Goal: Task Accomplishment & Management: Manage account settings

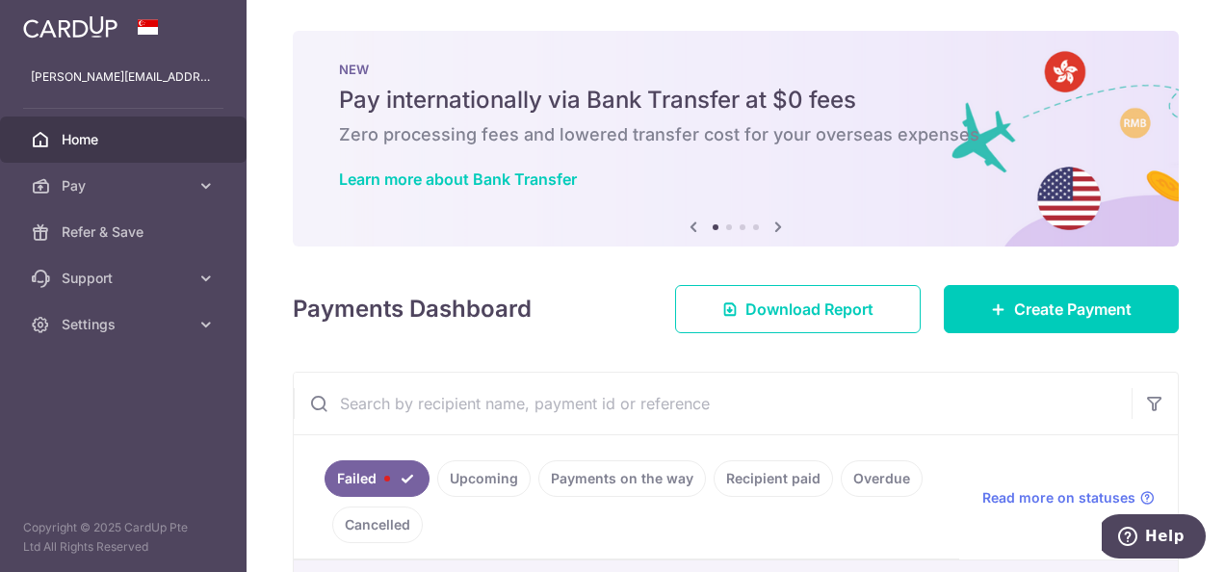
radio input "true"
type input "2,000.00"
type input "DK Rental Aug 25"
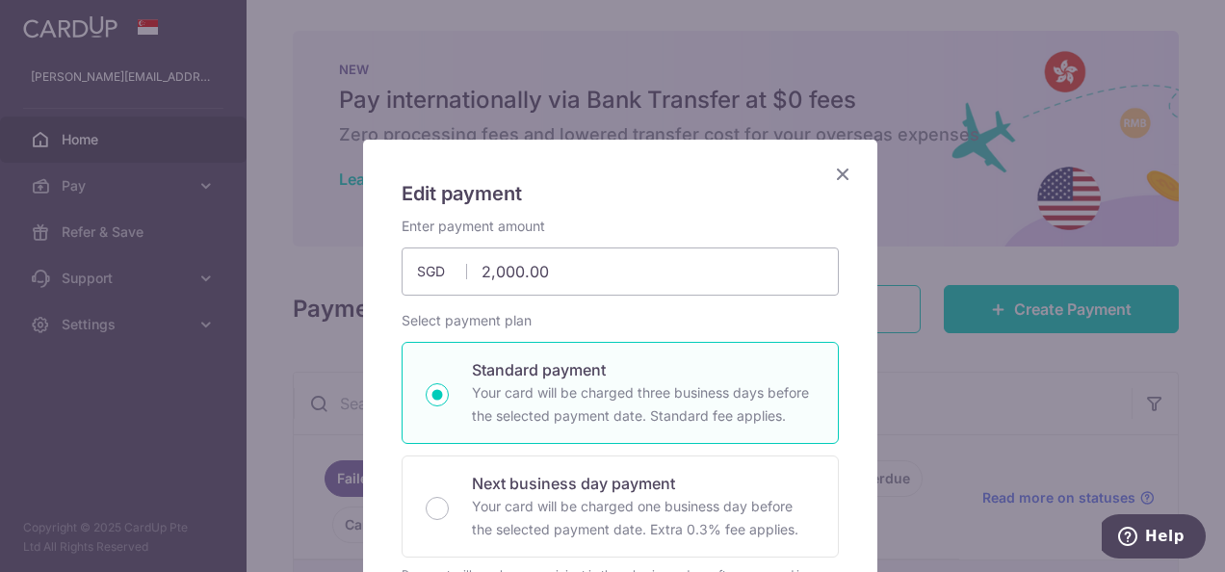
type input "SAVERENT179"
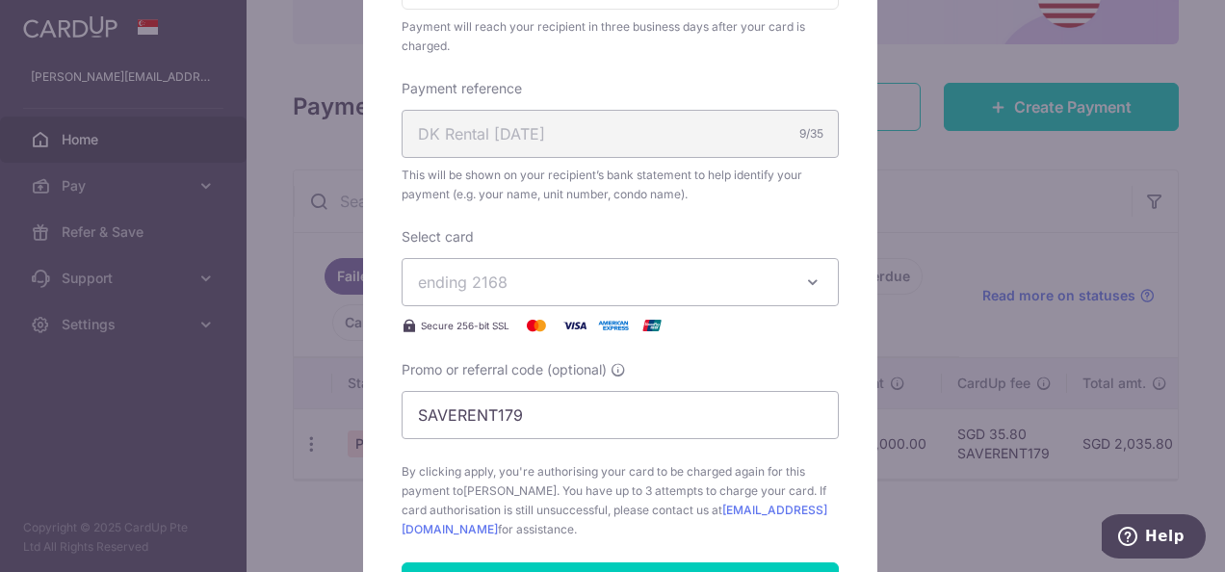
scroll to position [578, 0]
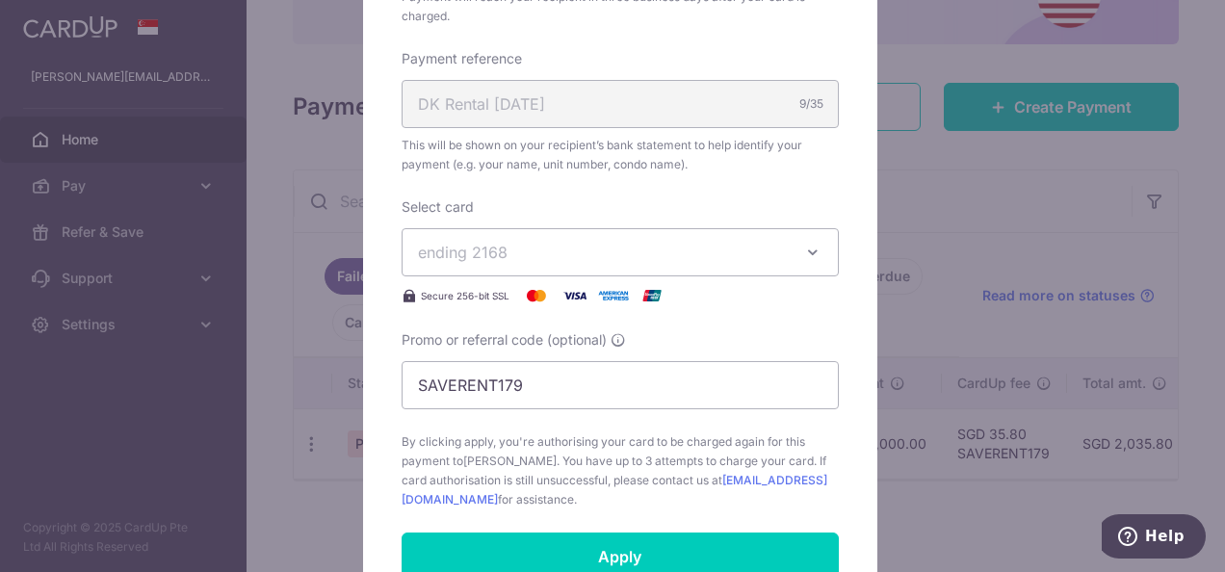
click at [540, 252] on span "ending 2168" at bounding box center [603, 252] width 370 height 23
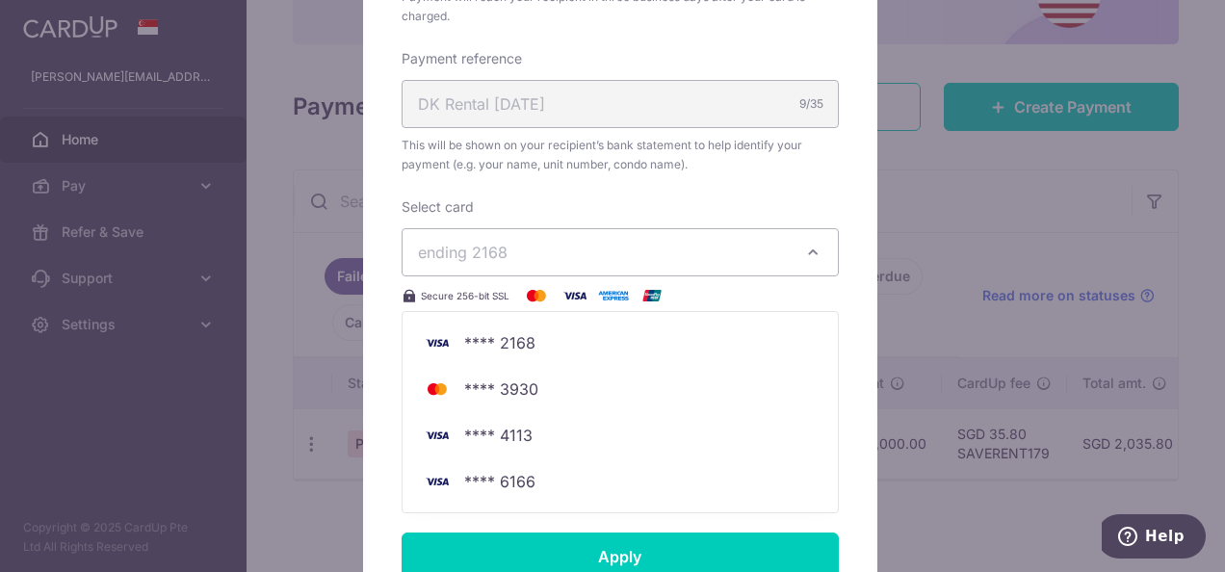
click at [571, 251] on span "ending 2168" at bounding box center [603, 252] width 370 height 23
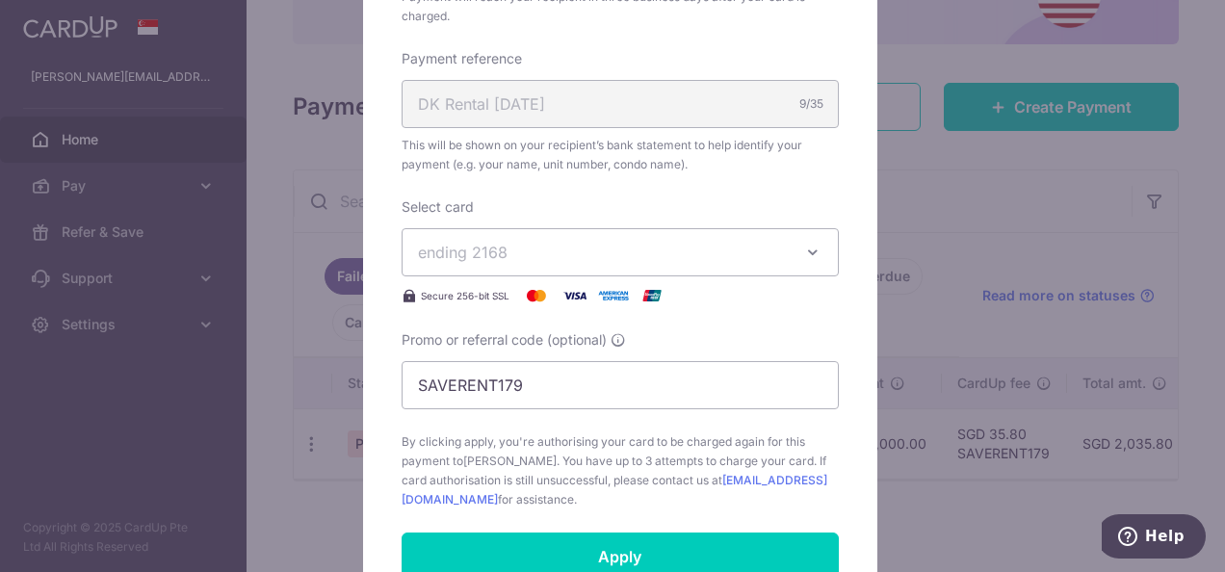
click at [96, 358] on div "Edit payment By clicking apply, you will make changes to all payments to [PERSO…" at bounding box center [612, 286] width 1225 height 572
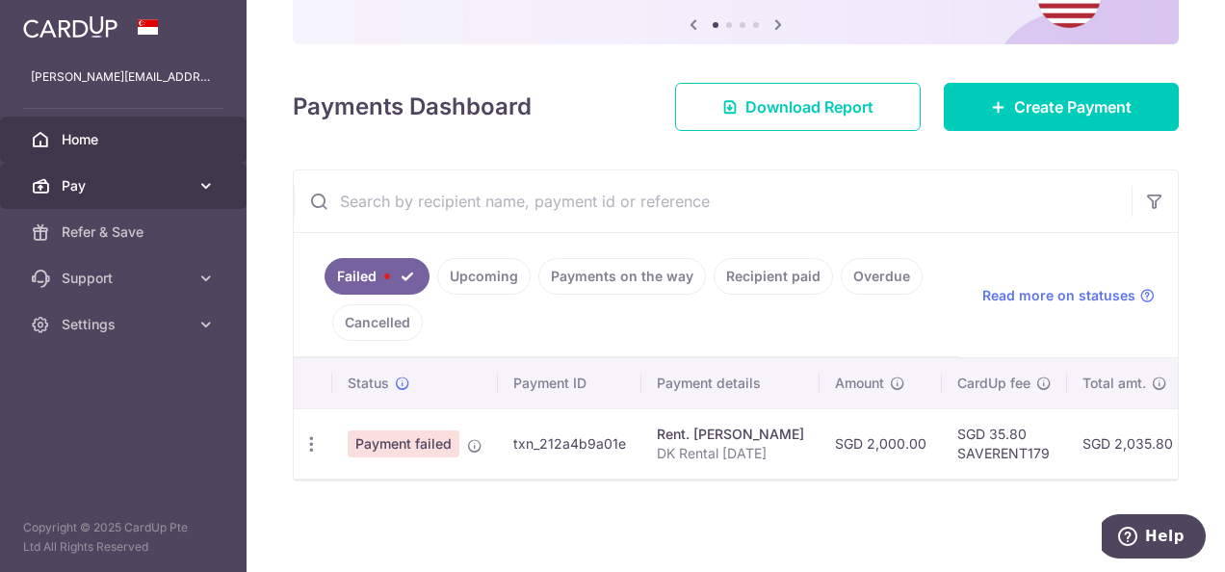
click at [111, 179] on span "Pay" at bounding box center [125, 185] width 127 height 19
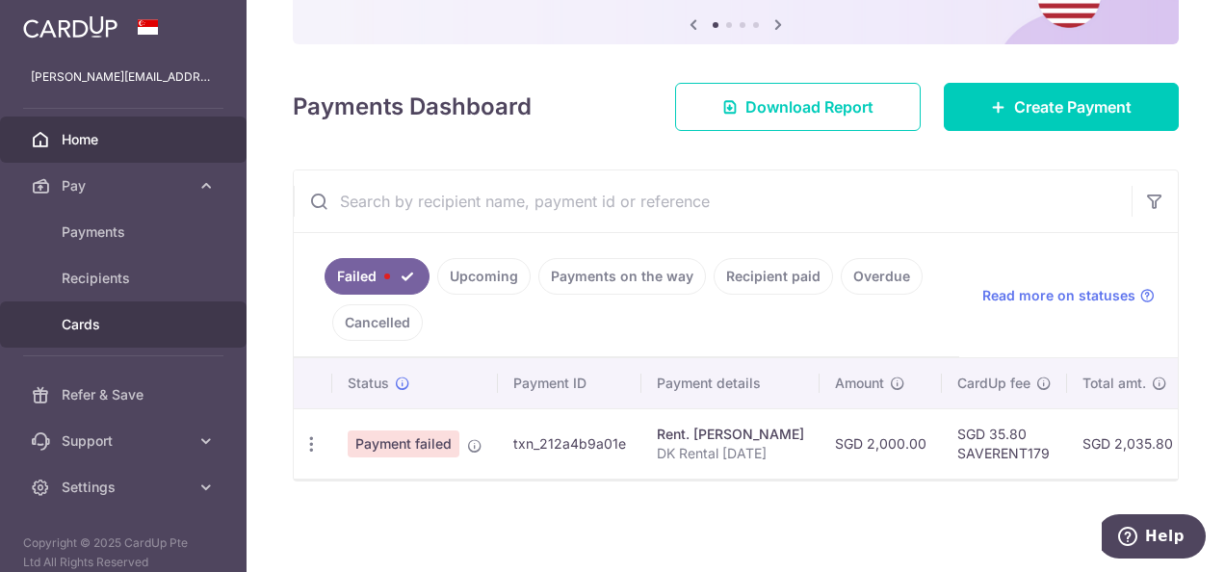
click at [131, 310] on link "Cards" at bounding box center [123, 325] width 247 height 46
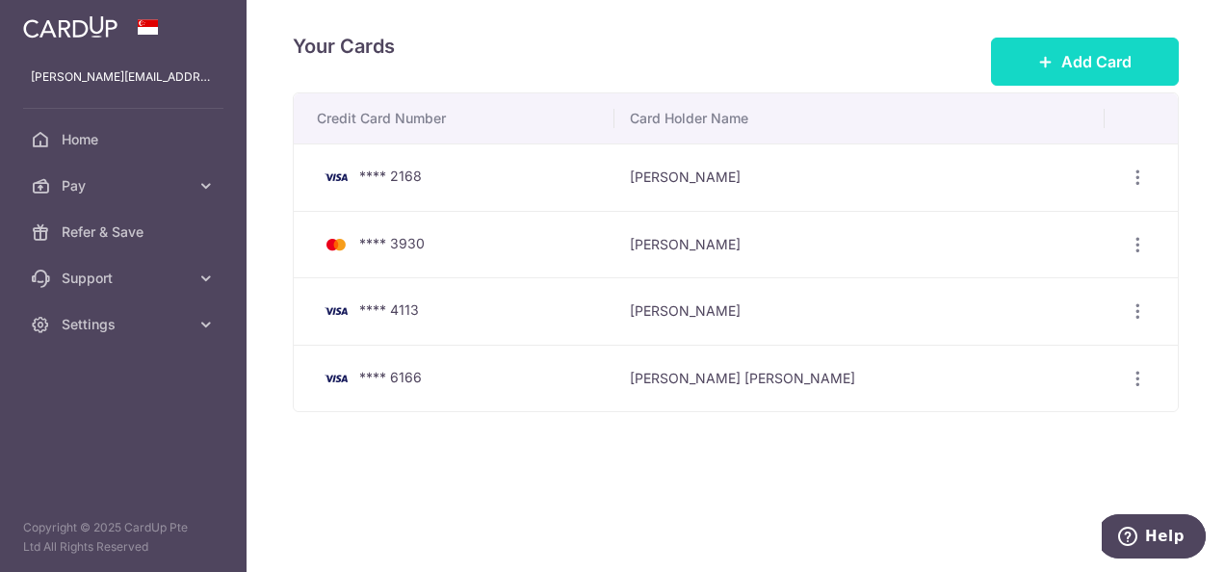
click at [1103, 55] on span "Add Card" at bounding box center [1097, 61] width 70 height 23
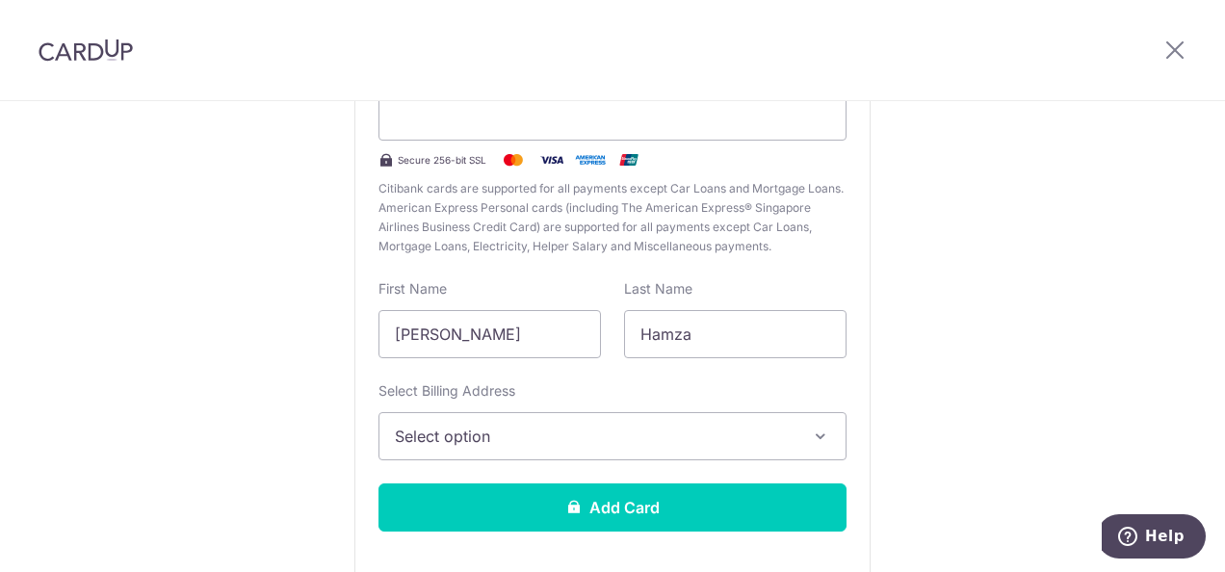
scroll to position [335, 0]
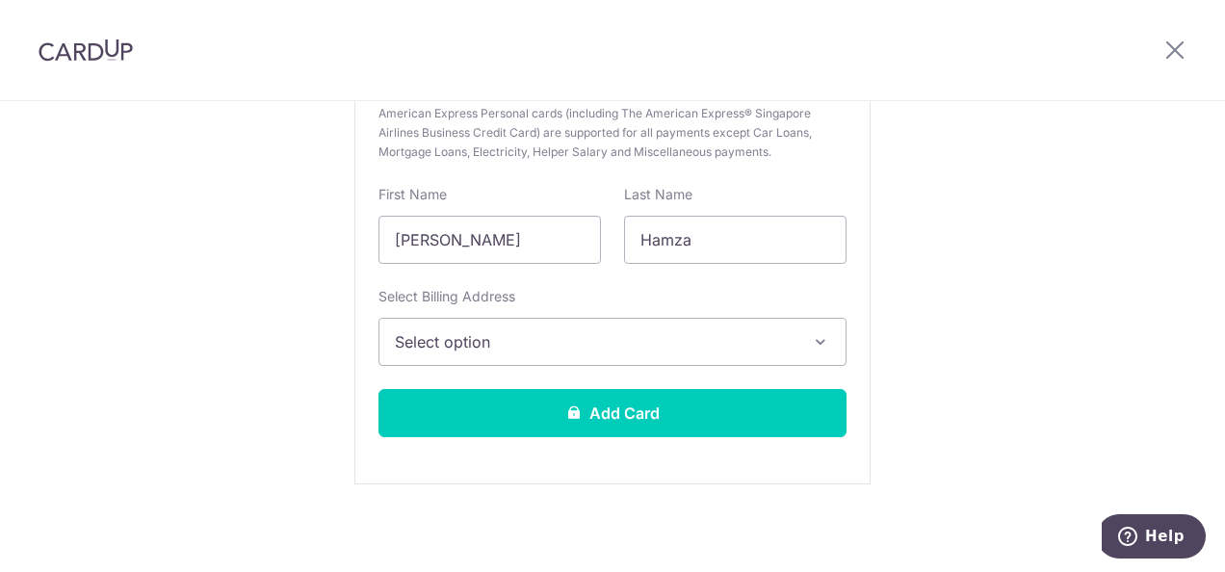
click at [531, 328] on button "Select option" at bounding box center [613, 342] width 468 height 48
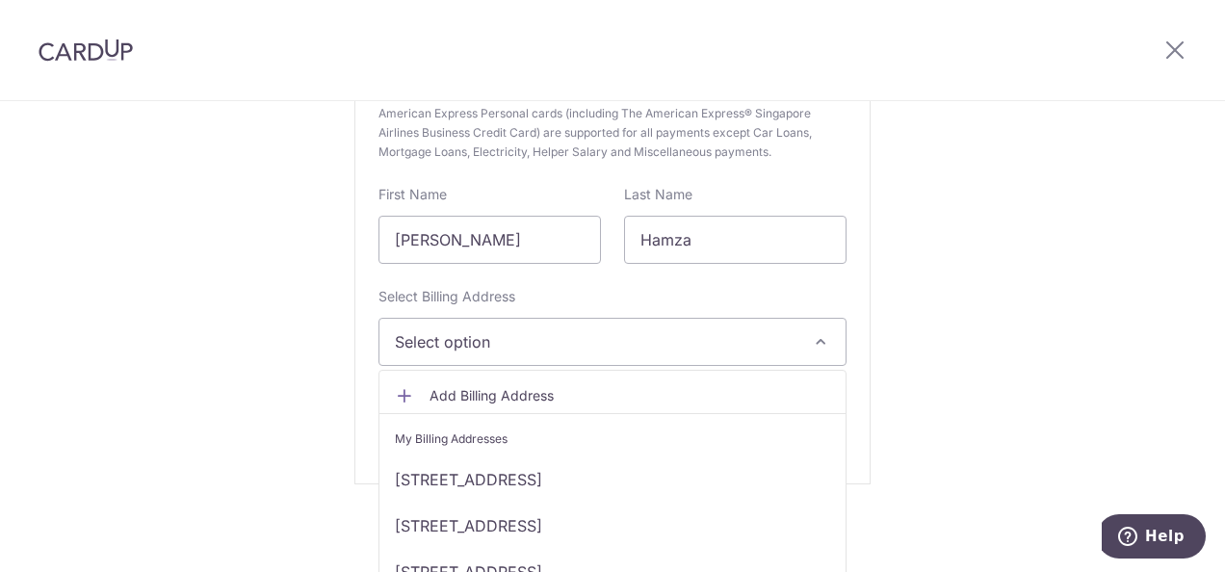
scroll to position [29, 0]
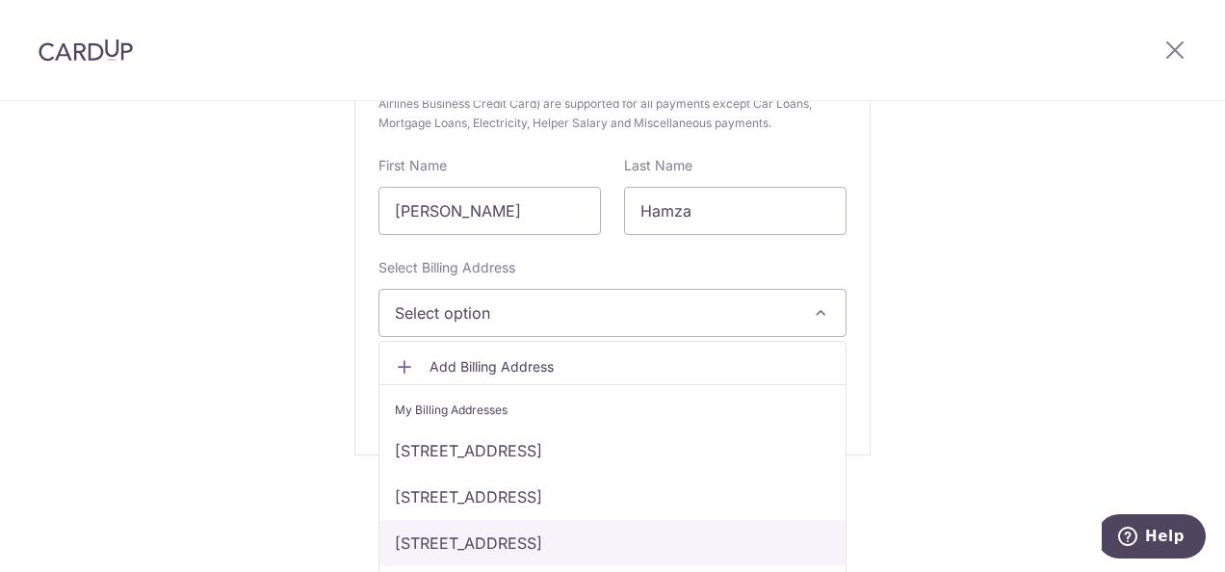
click at [556, 539] on link "#16-15, 6 Hillview Rise, Singapore, Singapore-667980" at bounding box center [613, 543] width 466 height 46
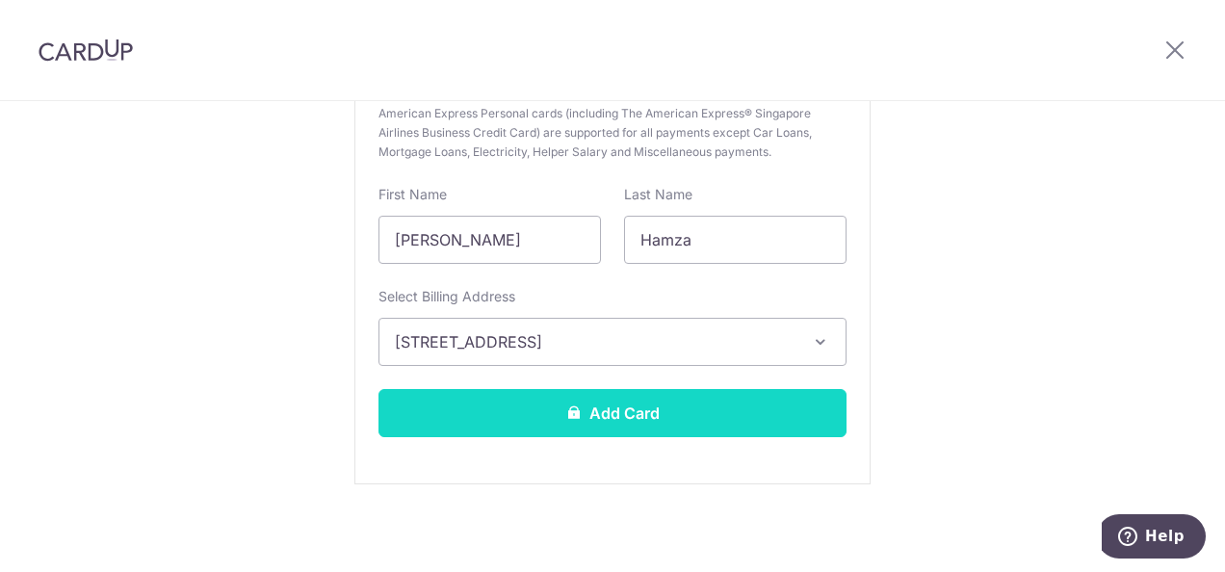
click at [577, 410] on button "Add Card" at bounding box center [613, 413] width 468 height 48
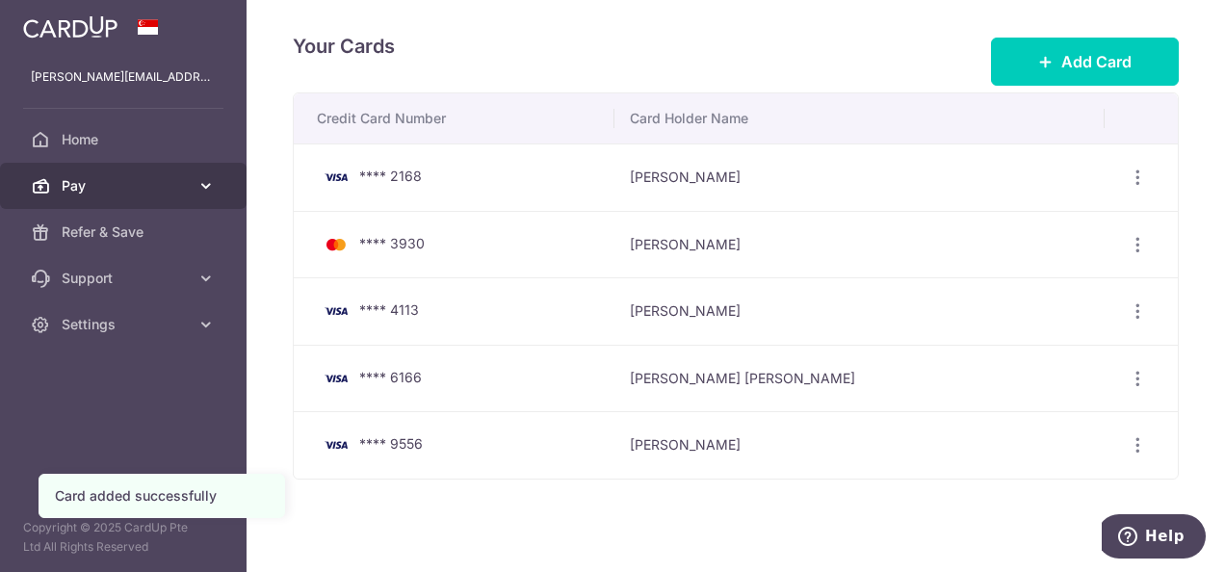
click at [155, 177] on span "Pay" at bounding box center [125, 185] width 127 height 19
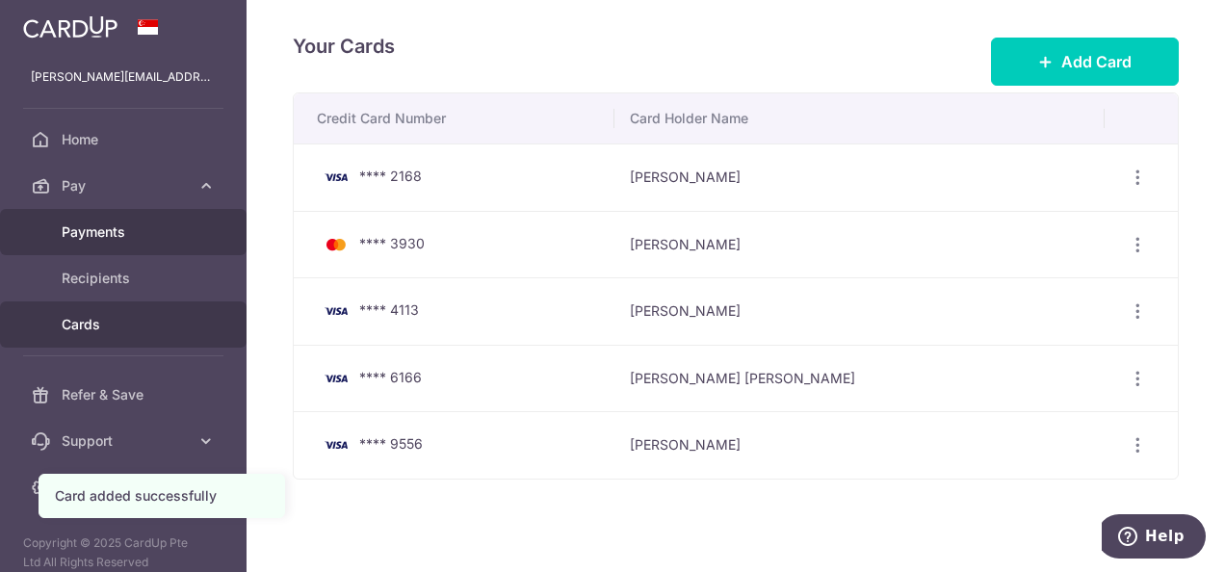
click at [154, 243] on link "Payments" at bounding box center [123, 232] width 247 height 46
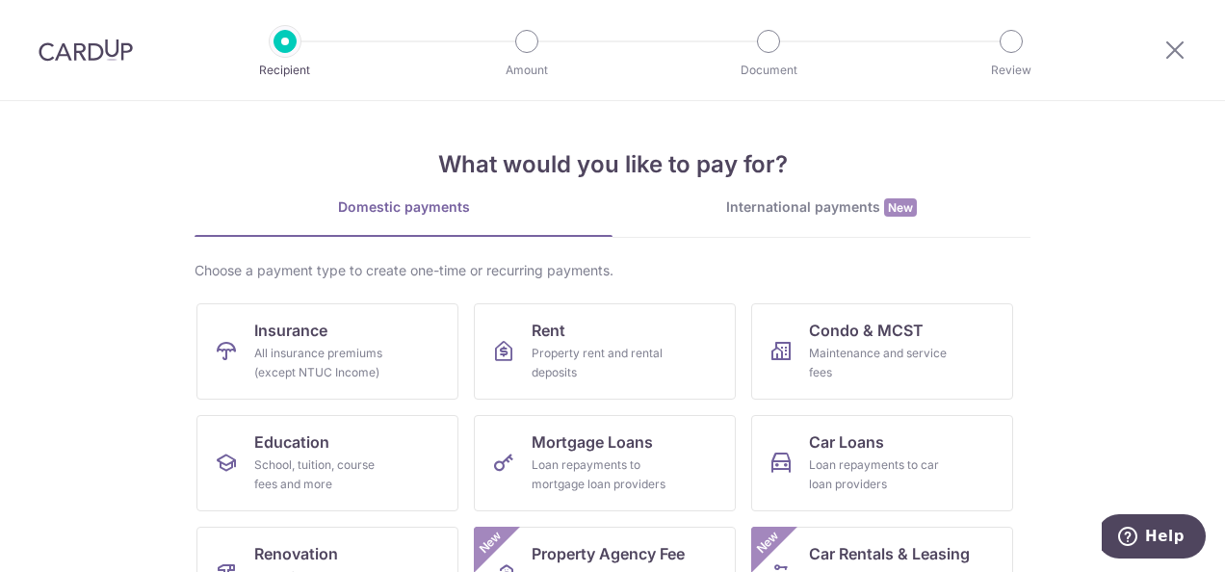
click at [109, 62] on img at bounding box center [86, 50] width 94 height 23
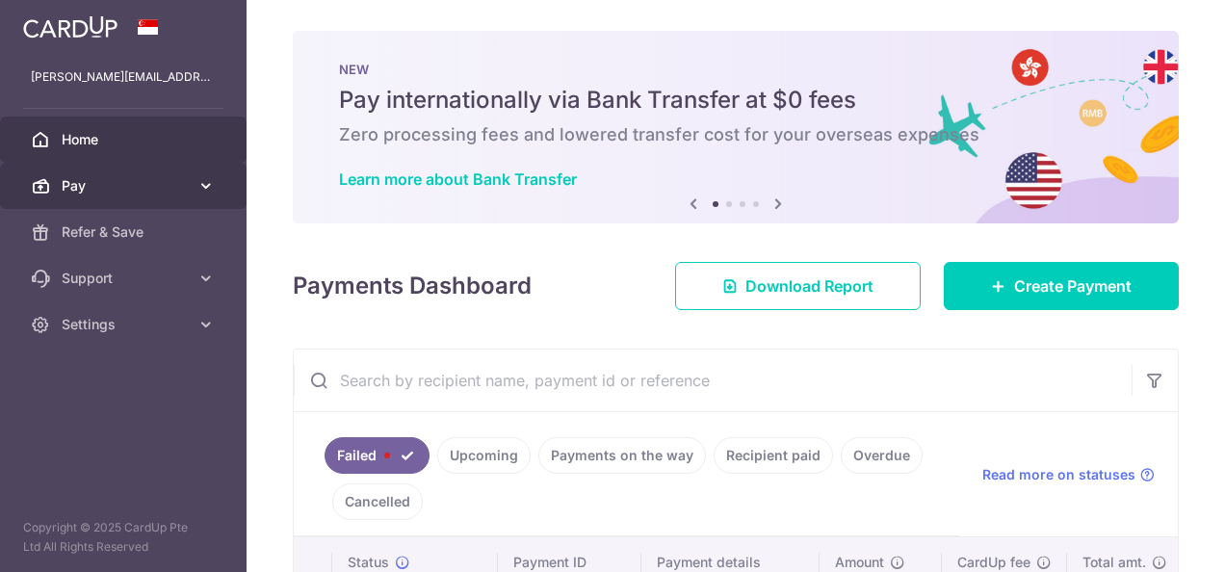
click at [132, 192] on span "Pay" at bounding box center [125, 185] width 127 height 19
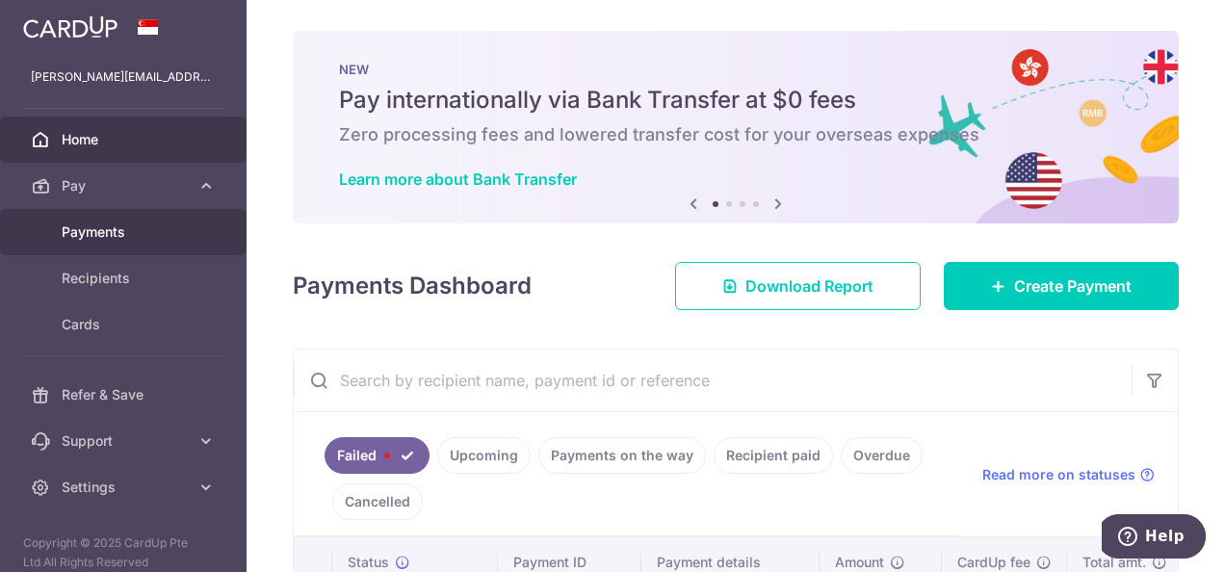
click at [134, 231] on span "Payments" at bounding box center [125, 232] width 127 height 19
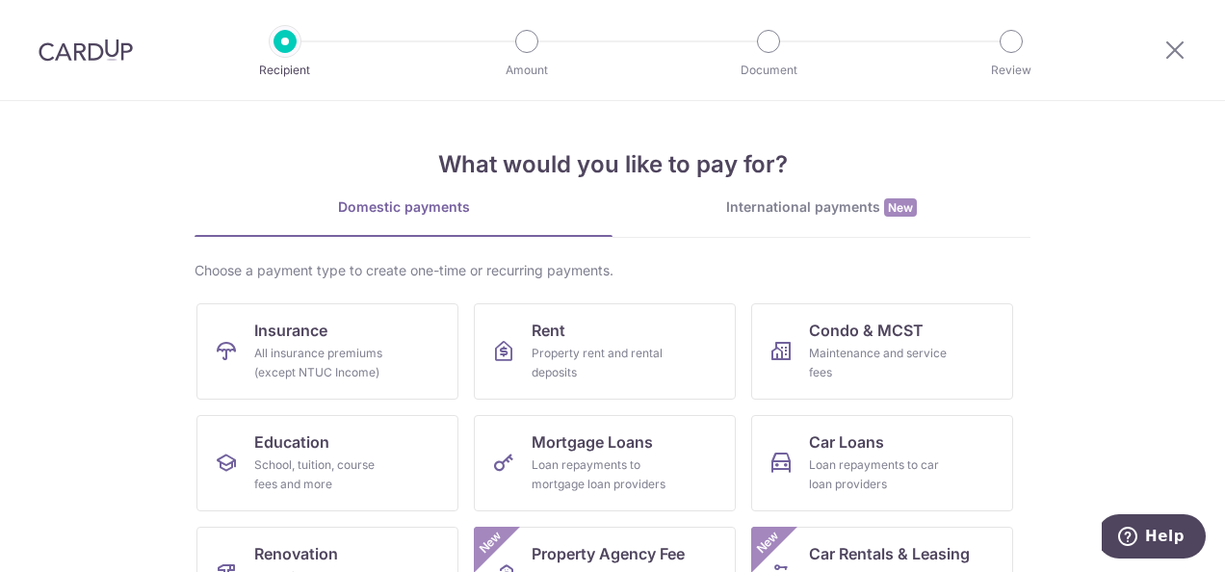
click at [62, 66] on div at bounding box center [85, 50] width 171 height 100
click at [78, 54] on img at bounding box center [86, 50] width 94 height 23
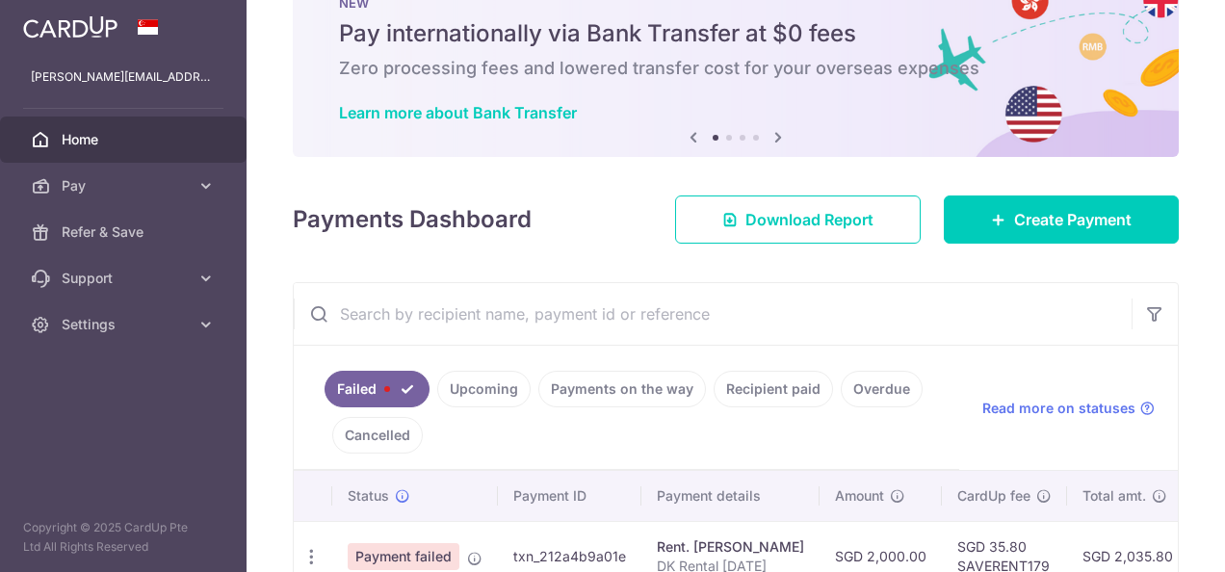
scroll to position [184, 0]
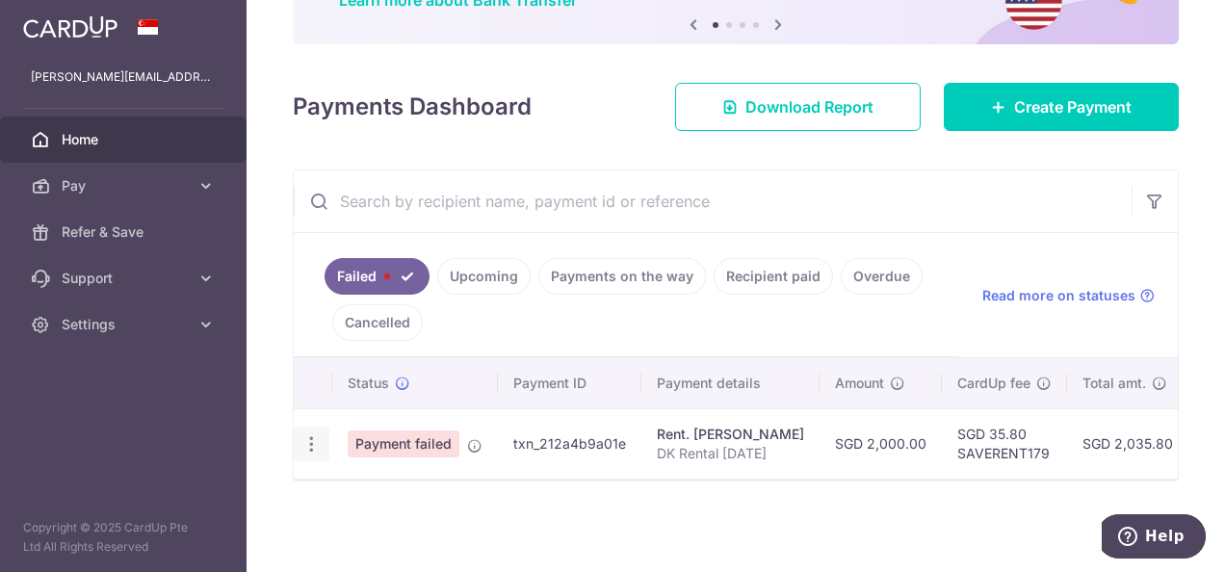
click at [318, 439] on icon "button" at bounding box center [312, 444] width 20 height 20
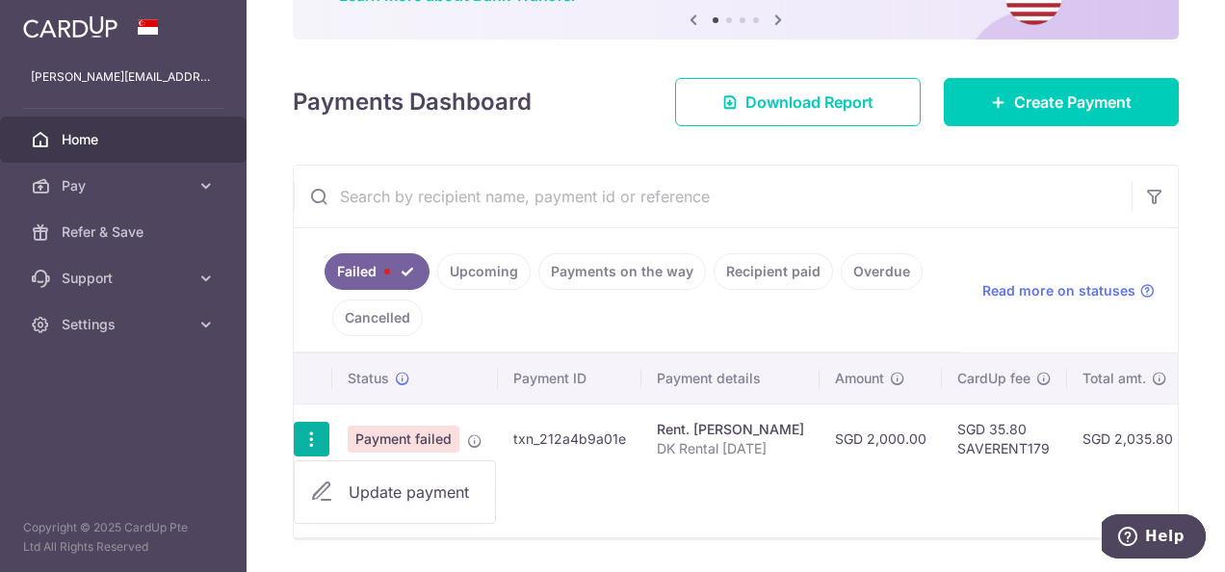
click at [335, 485] on link "Update payment" at bounding box center [395, 492] width 200 height 46
radio input "true"
type input "2,000.00"
type input "DK Rental [DATE]"
type input "SAVERENT179"
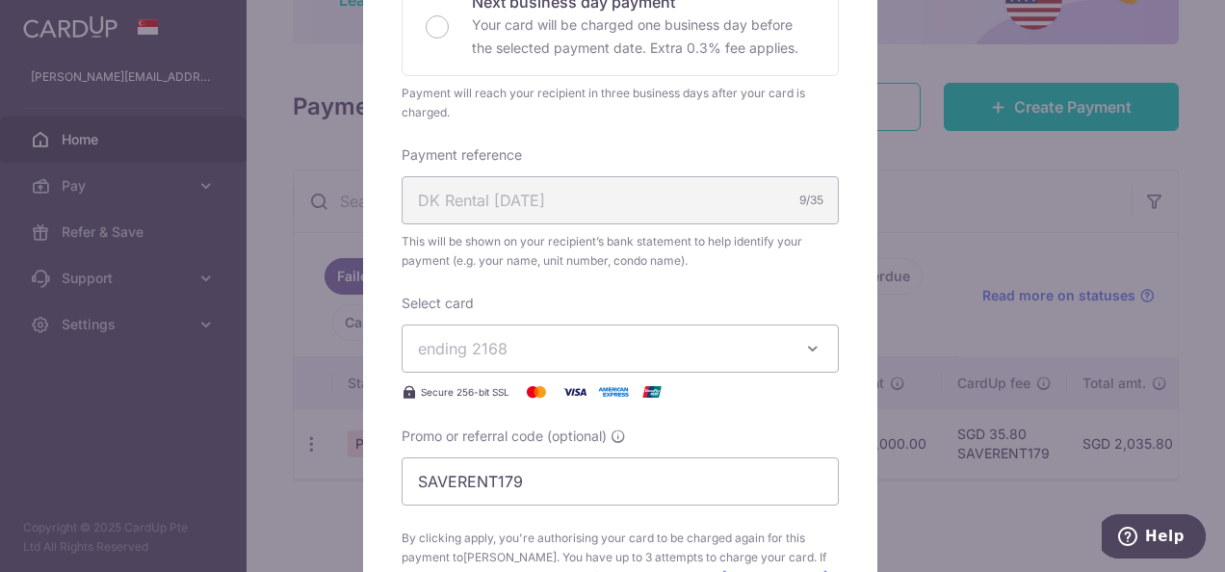
scroll to position [674, 0]
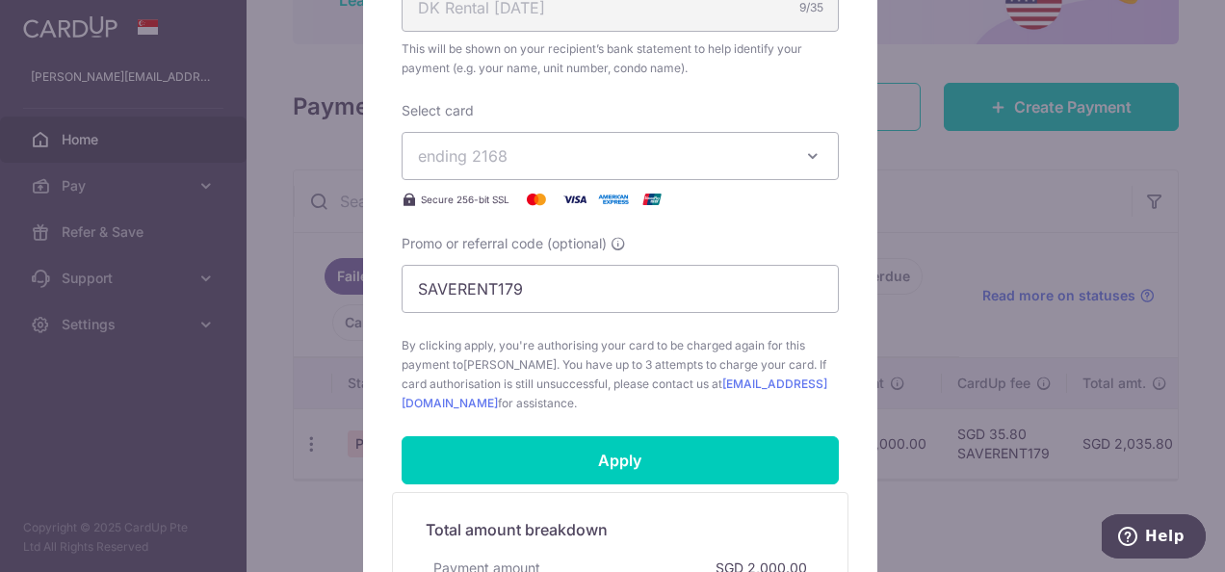
click at [577, 150] on span "ending 2168" at bounding box center [603, 156] width 370 height 23
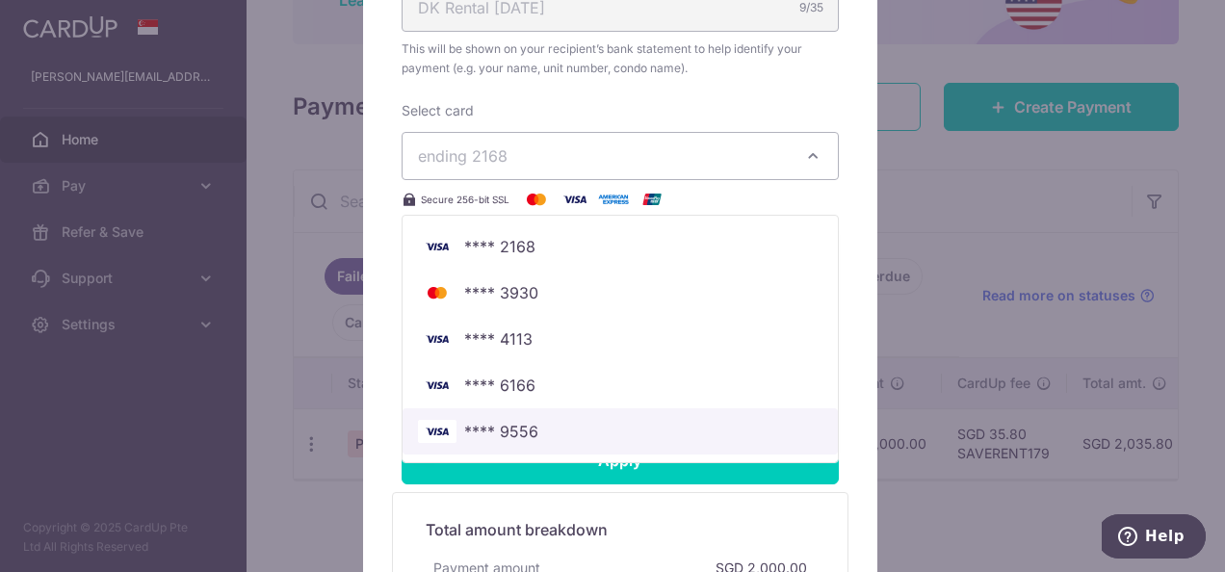
click at [495, 426] on span "**** 9556" at bounding box center [501, 431] width 74 height 23
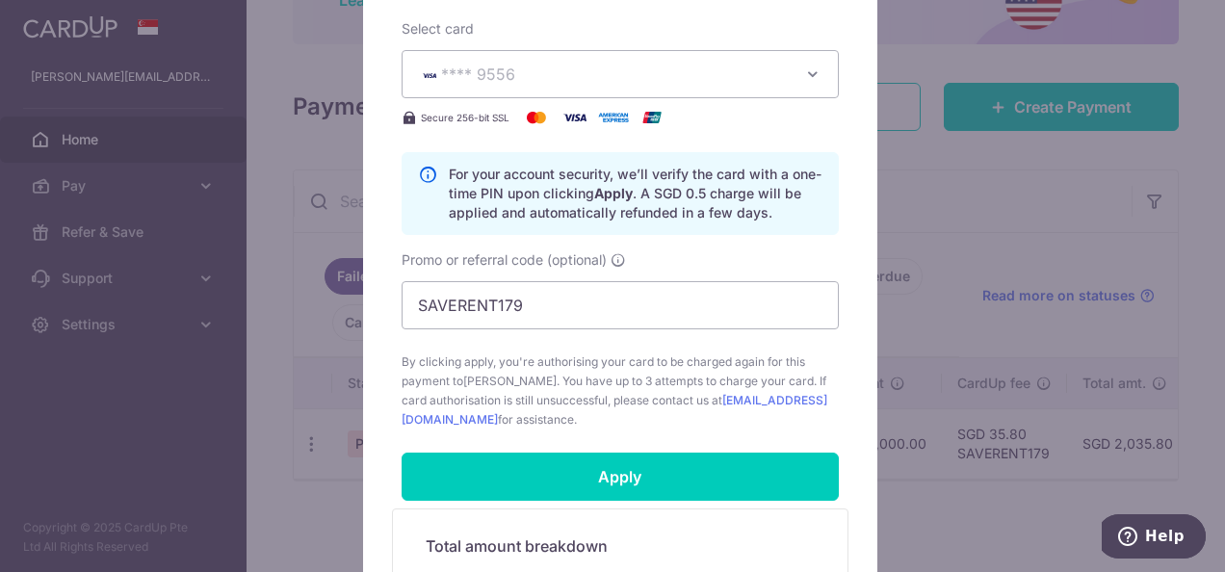
scroll to position [867, 0]
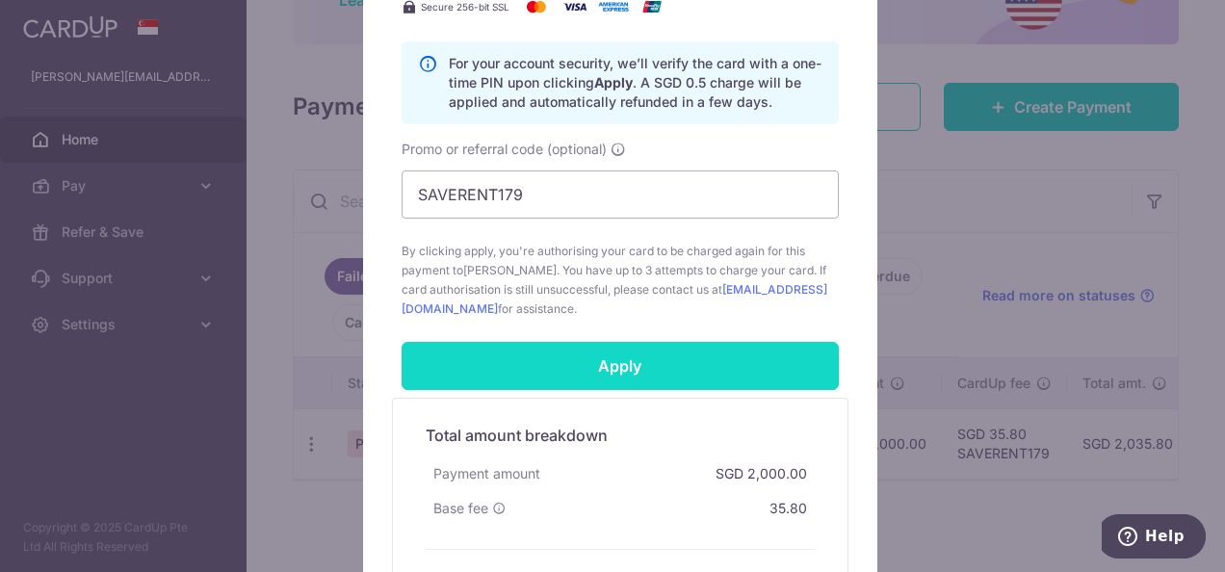
click at [565, 364] on input "Apply" at bounding box center [620, 366] width 437 height 48
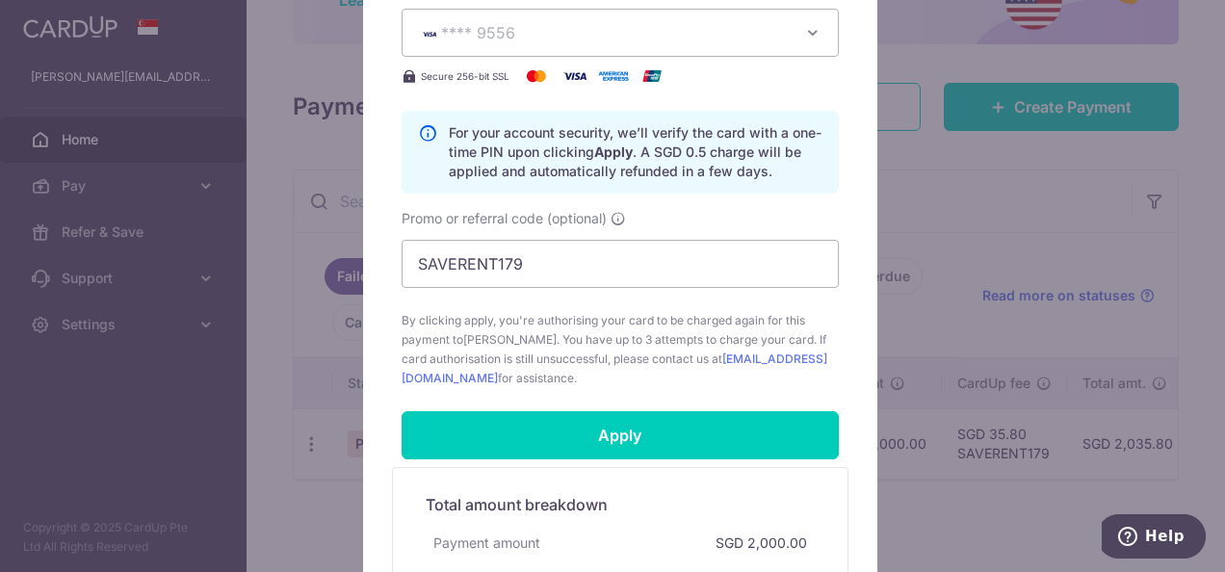
scroll to position [888, 0]
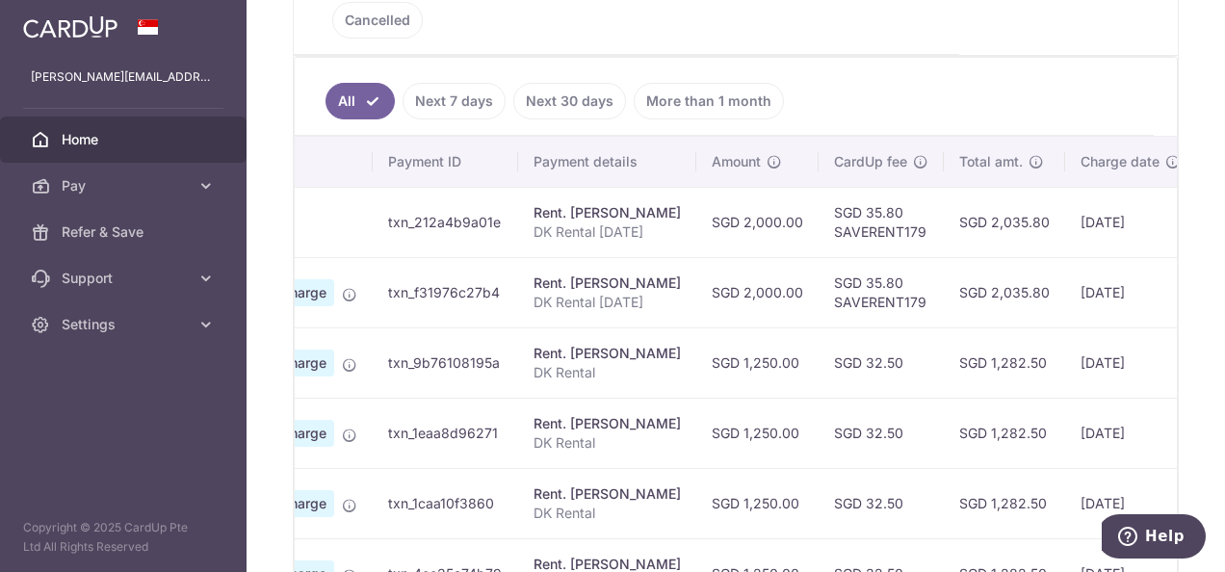
scroll to position [0, 422]
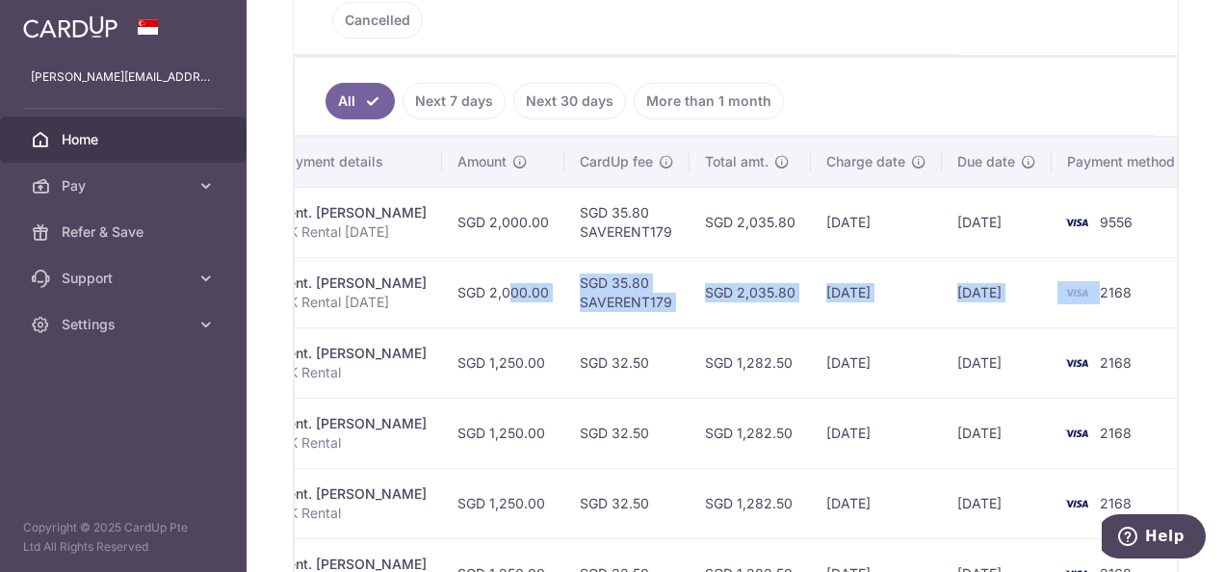
drag, startPoint x: 894, startPoint y: 262, endPoint x: 1077, endPoint y: 250, distance: 183.5
click at [1077, 257] on tr "Update payment Cancel payment Scheduled for charge txn_f31976c27b4 Rent. Cliff …" at bounding box center [536, 292] width 1326 height 70
drag, startPoint x: 1077, startPoint y: 250, endPoint x: 1059, endPoint y: 264, distance: 23.3
click at [1059, 264] on td "2168" at bounding box center [1125, 292] width 146 height 70
click at [1052, 264] on td "2168" at bounding box center [1125, 292] width 146 height 70
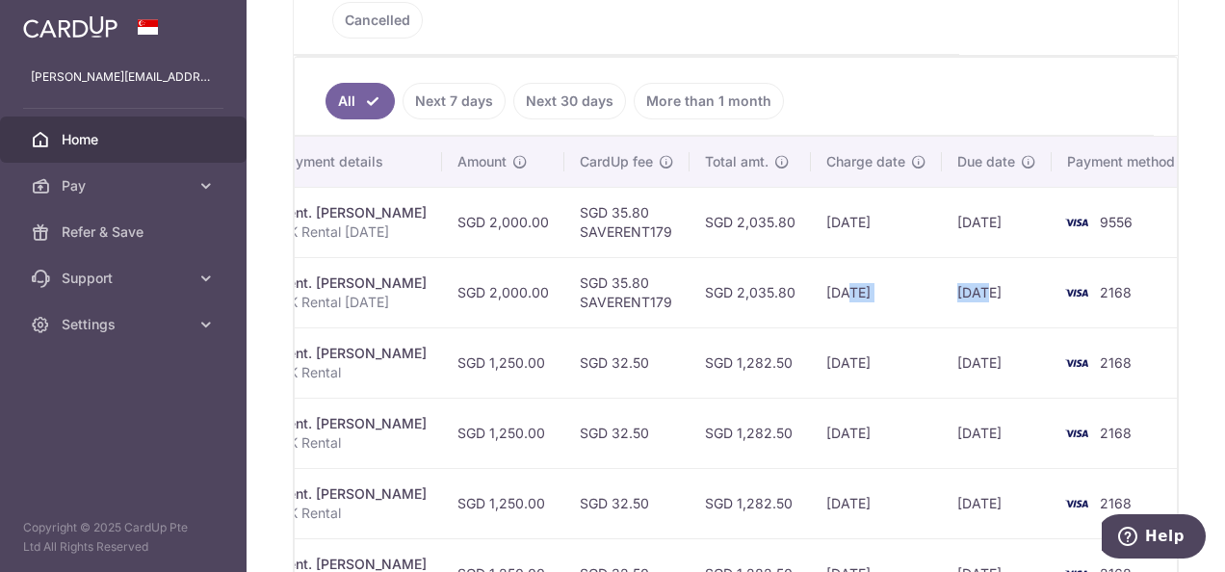
drag, startPoint x: 958, startPoint y: 261, endPoint x: 824, endPoint y: 262, distance: 133.9
click at [825, 261] on tr "Update payment Cancel payment Scheduled for charge txn_f31976c27b4 Rent. Cliff …" at bounding box center [536, 292] width 1326 height 70
drag, startPoint x: 824, startPoint y: 262, endPoint x: 815, endPoint y: 269, distance: 11.0
click at [815, 269] on td "[DATE]" at bounding box center [876, 292] width 131 height 70
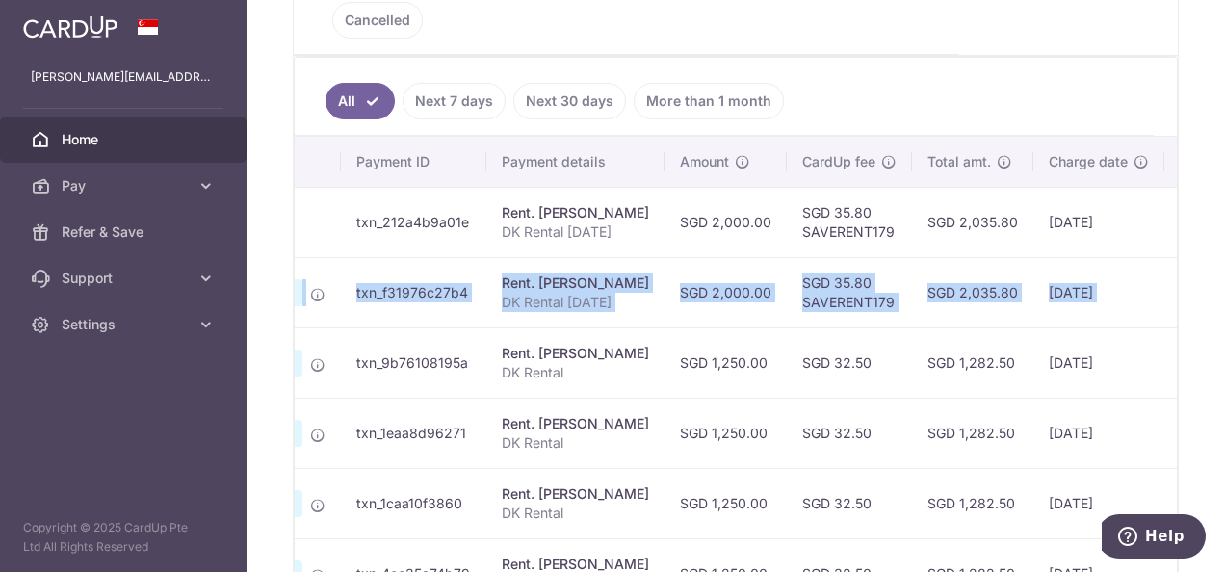
scroll to position [0, 0]
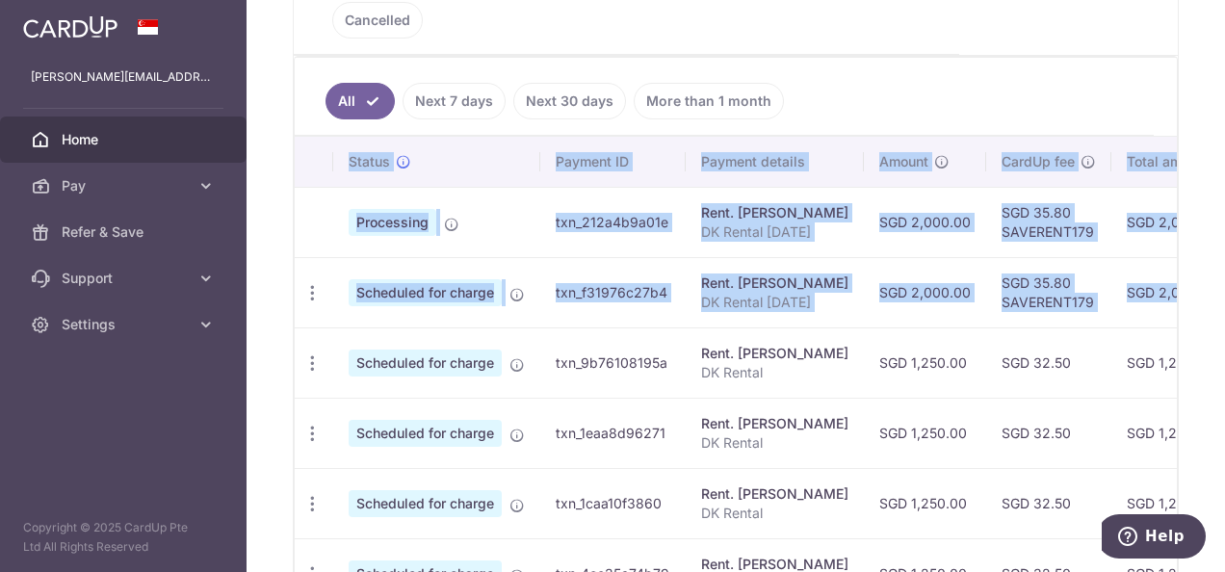
drag, startPoint x: 1096, startPoint y: 251, endPoint x: 252, endPoint y: 276, distance: 844.3
click at [252, 276] on div "× Pause Schedule Pause all future payments in this series Pause just this one p…" at bounding box center [736, 286] width 979 height 572
drag, startPoint x: 257, startPoint y: 276, endPoint x: 688, endPoint y: 276, distance: 430.6
click at [688, 276] on tbody "Processing txn_212a4b9a01e Rent. Cliff Anderson DK Rental Aug 25 SGD 2,000.00 S…" at bounding box center [958, 468] width 1326 height 563
click at [663, 276] on tbody "Processing txn_212a4b9a01e Rent. Cliff Anderson DK Rental Aug 25 SGD 2,000.00 S…" at bounding box center [958, 468] width 1326 height 563
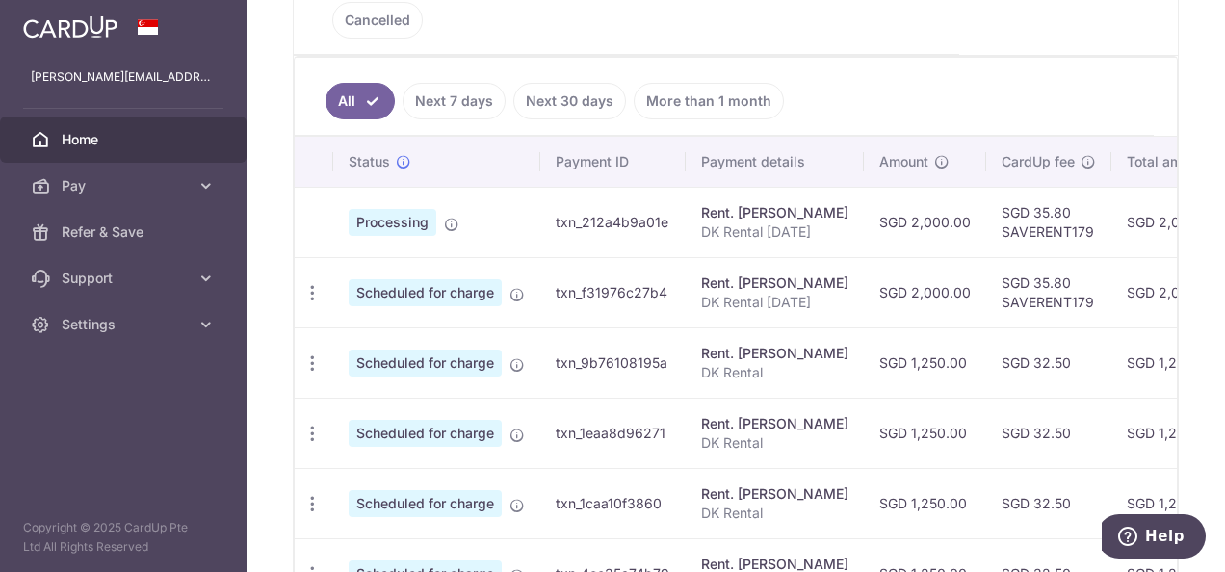
click at [451, 217] on icon at bounding box center [451, 224] width 15 height 15
click at [478, 191] on td "Processing" at bounding box center [436, 222] width 207 height 70
click at [188, 148] on link "Home" at bounding box center [123, 140] width 247 height 46
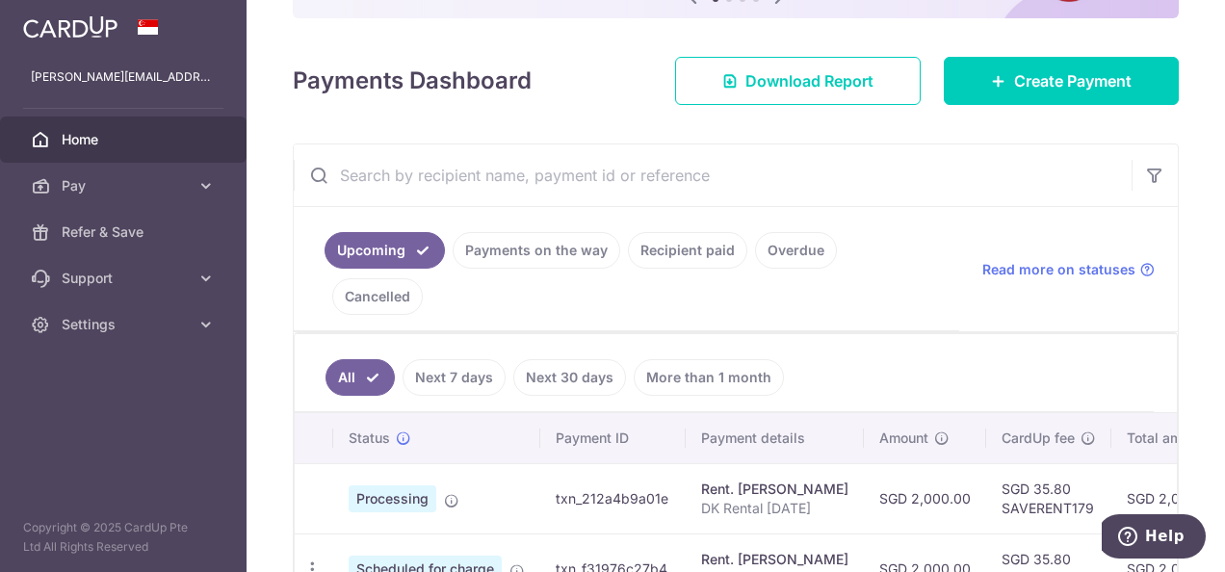
scroll to position [289, 0]
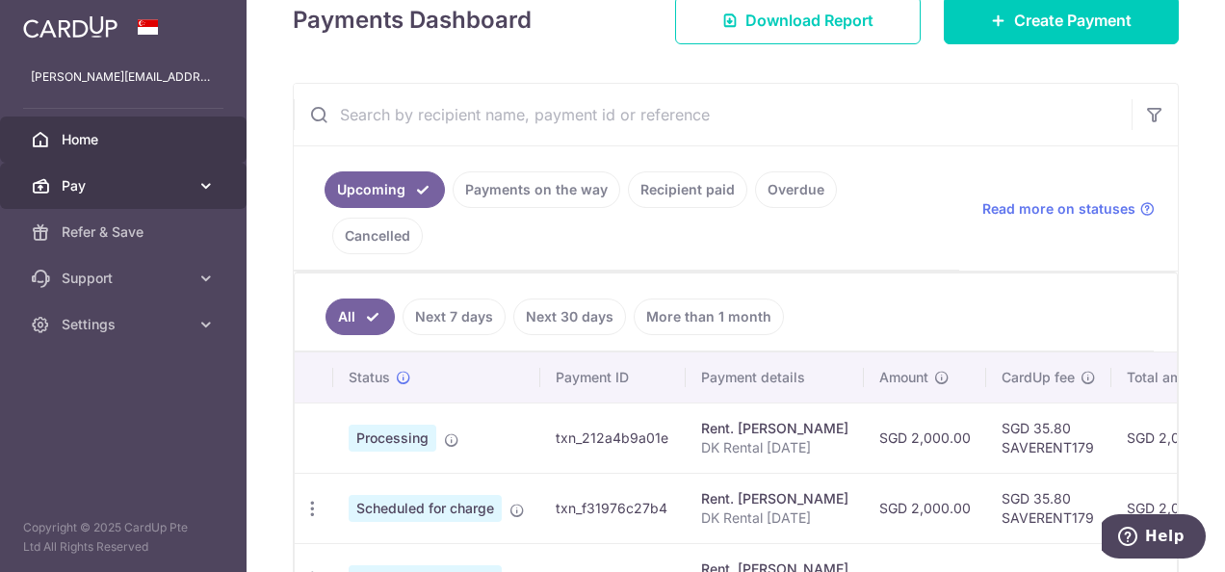
click at [198, 193] on icon at bounding box center [206, 185] width 19 height 19
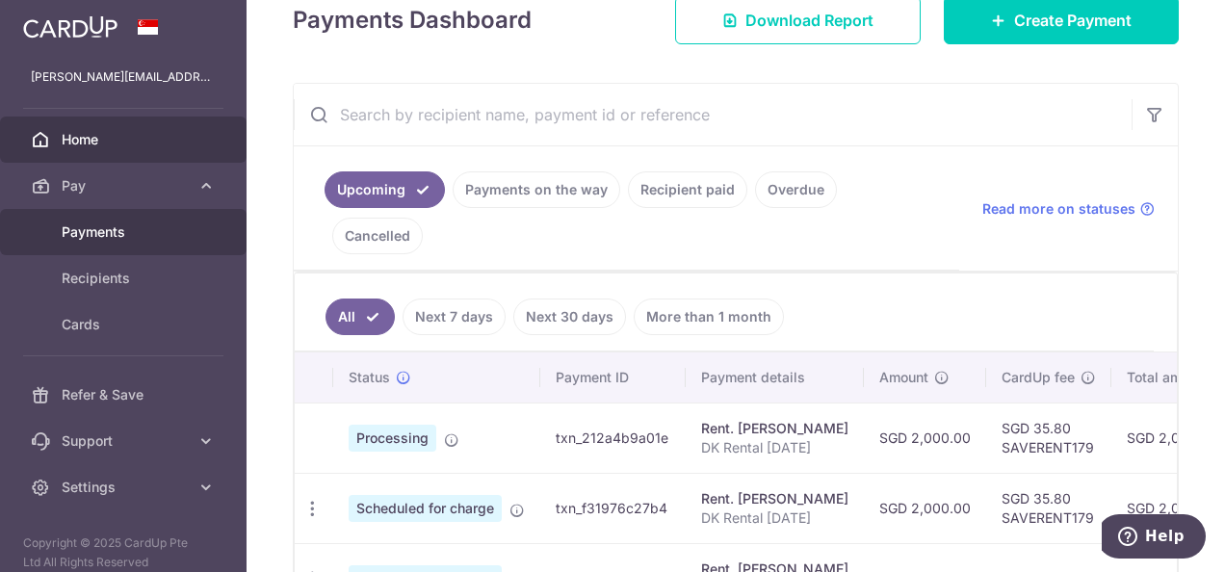
click at [160, 237] on span "Payments" at bounding box center [125, 232] width 127 height 19
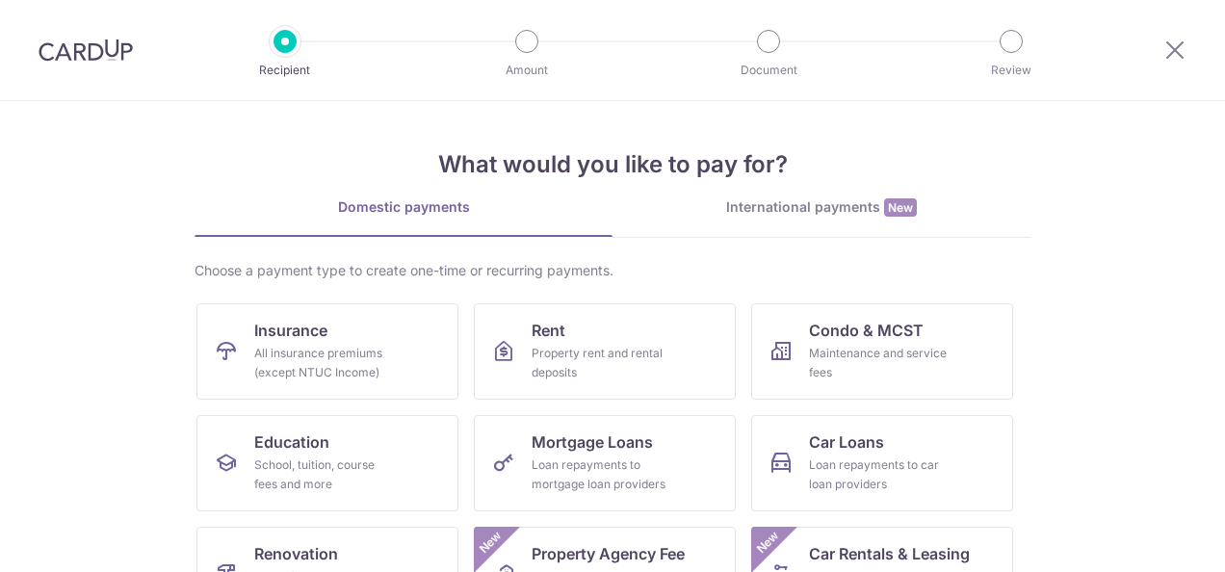
click at [98, 54] on img at bounding box center [86, 50] width 94 height 23
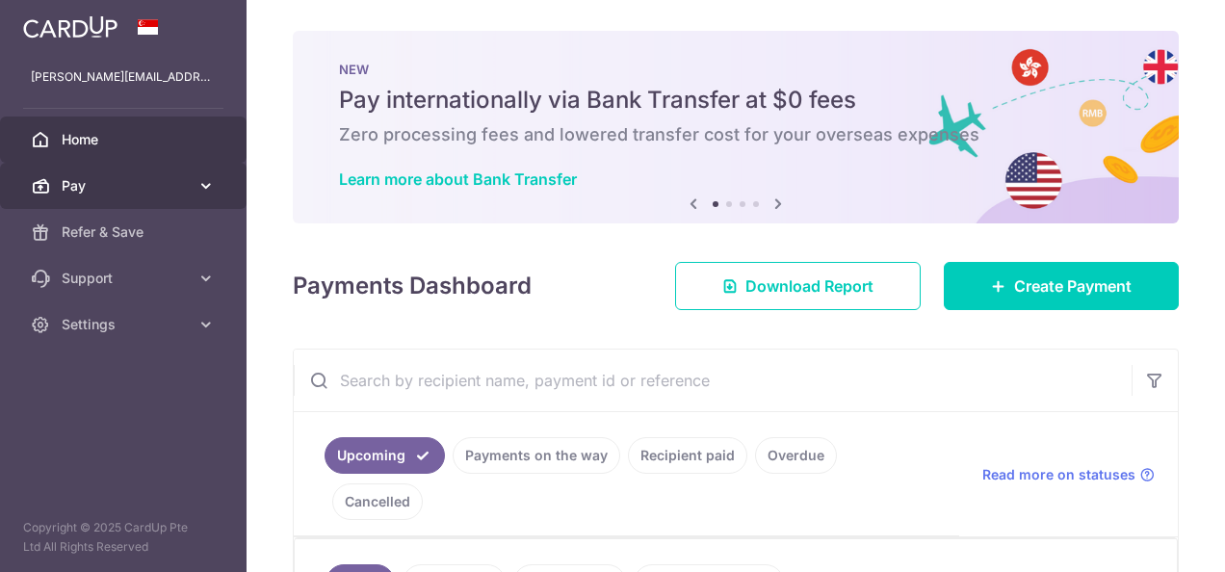
click at [169, 193] on span "Pay" at bounding box center [125, 185] width 127 height 19
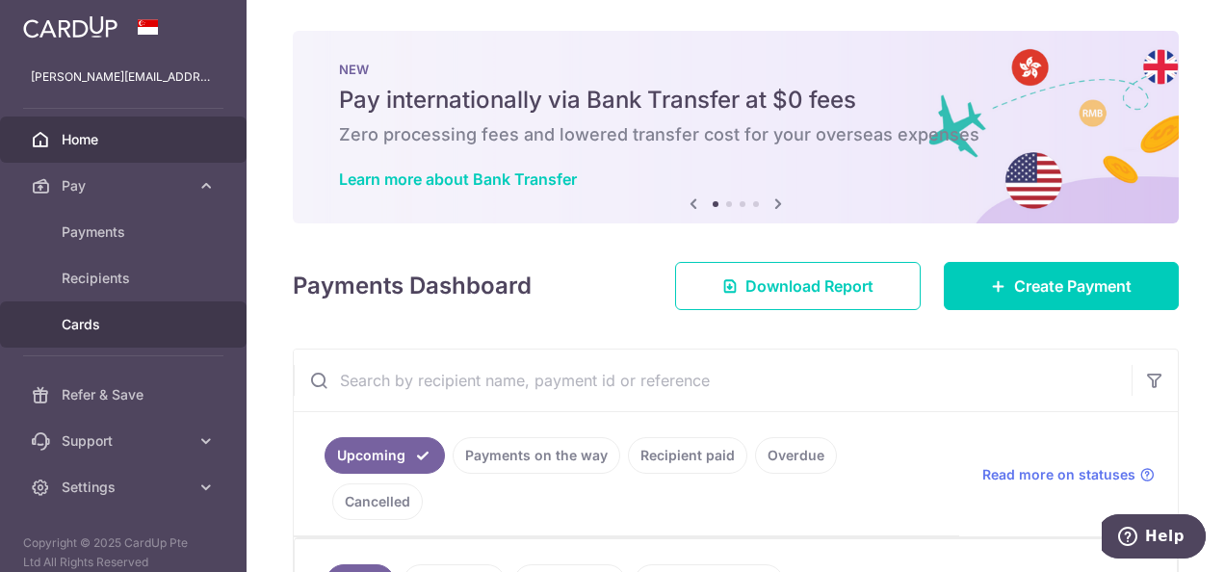
click at [161, 313] on link "Cards" at bounding box center [123, 325] width 247 height 46
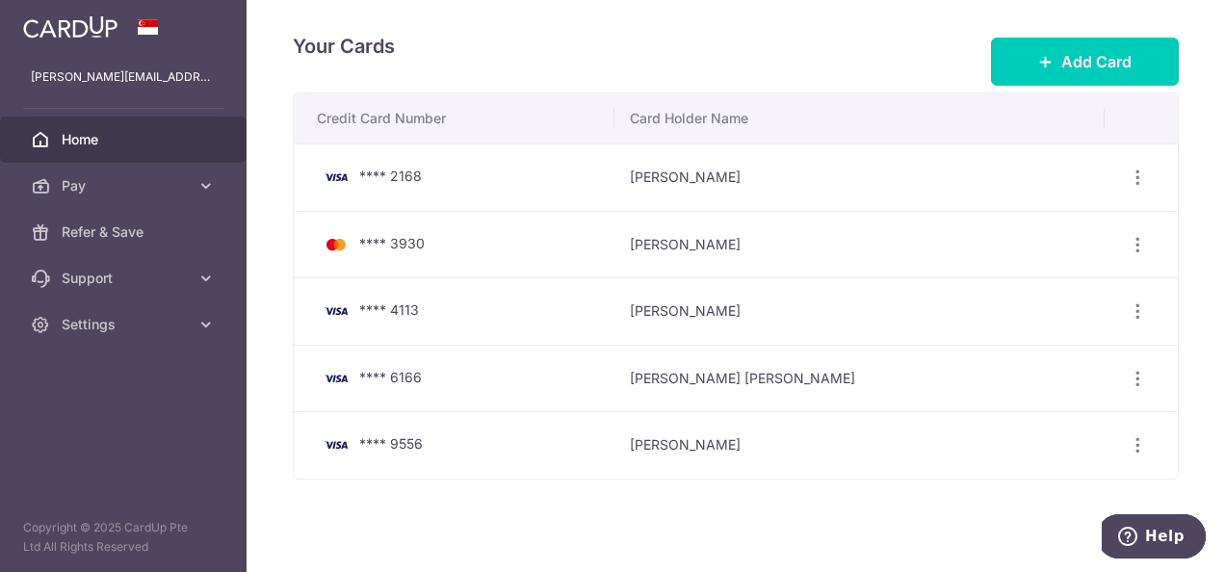
click at [100, 146] on span "Home" at bounding box center [125, 139] width 127 height 19
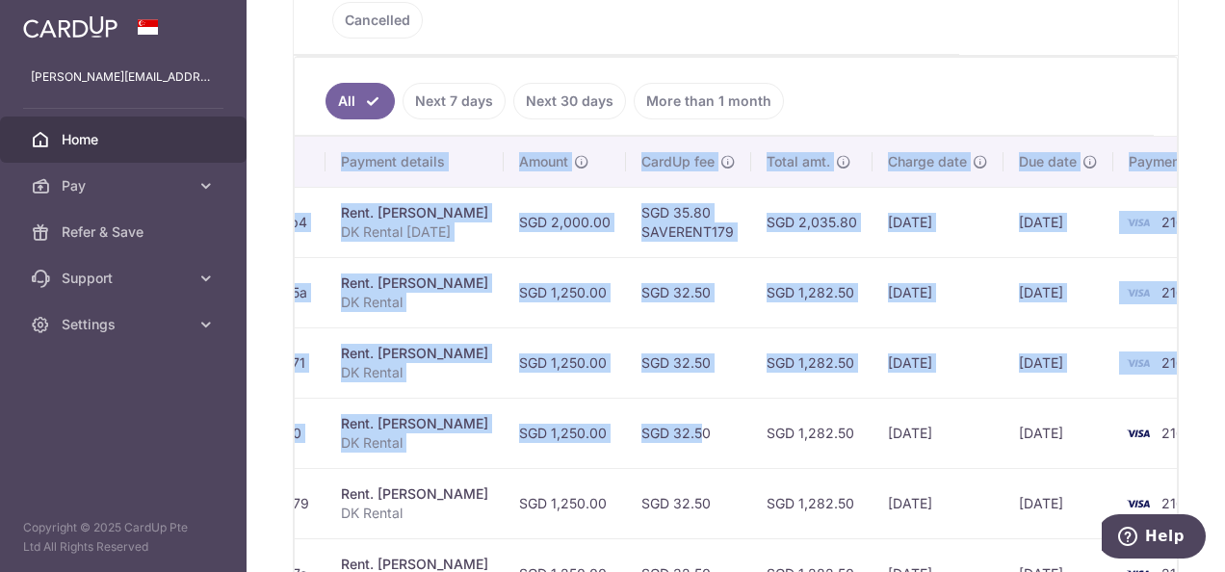
scroll to position [0, 422]
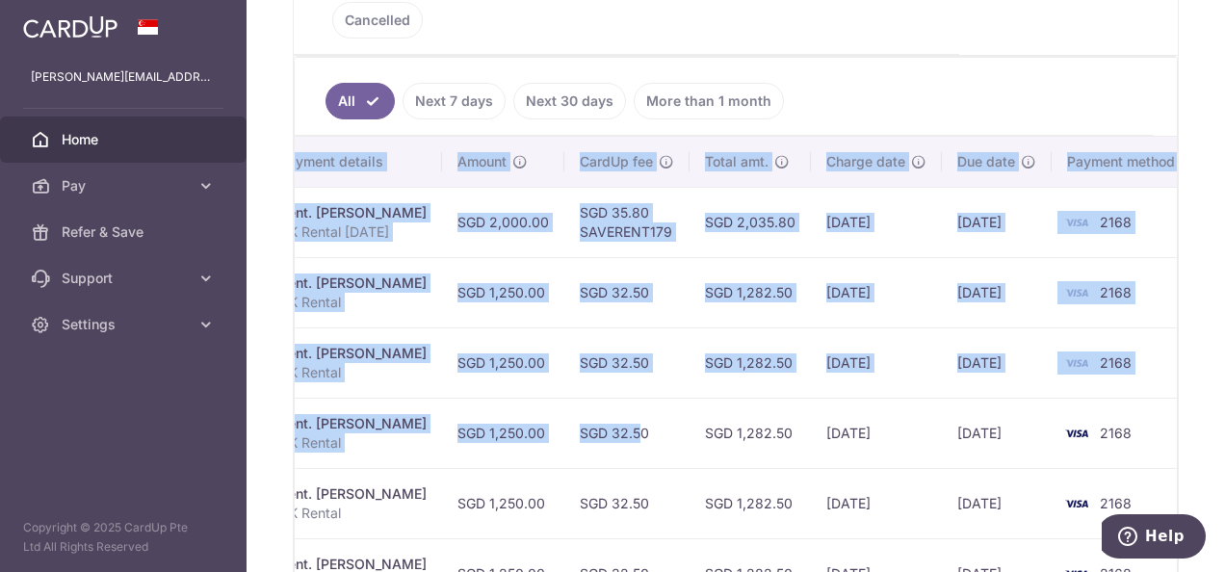
drag, startPoint x: 1005, startPoint y: 348, endPoint x: 1228, endPoint y: 327, distance: 224.5
click at [1224, 327] on html "[PERSON_NAME][EMAIL_ADDRESS][DOMAIN_NAME] Home Pay Payments Recipients Cards Re…" at bounding box center [612, 286] width 1225 height 572
drag, startPoint x: 1228, startPoint y: 327, endPoint x: 1131, endPoint y: 351, distance: 100.2
click at [1133, 398] on td "2168" at bounding box center [1125, 433] width 146 height 70
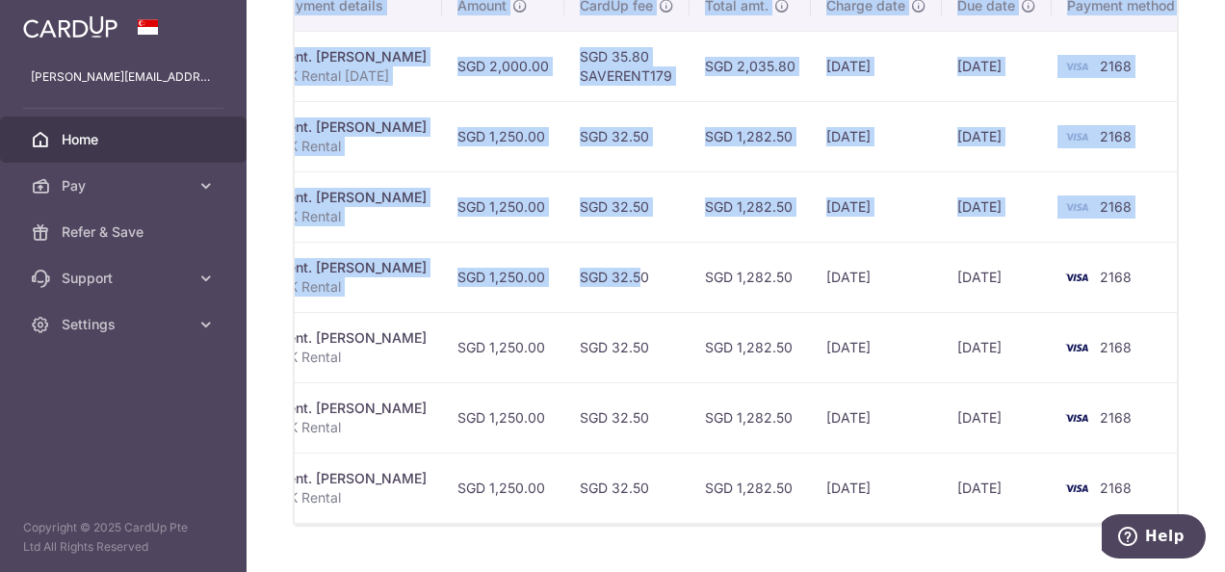
drag, startPoint x: 1127, startPoint y: 354, endPoint x: 1116, endPoint y: 387, distance: 35.6
click at [1127, 382] on td "2168" at bounding box center [1125, 417] width 146 height 70
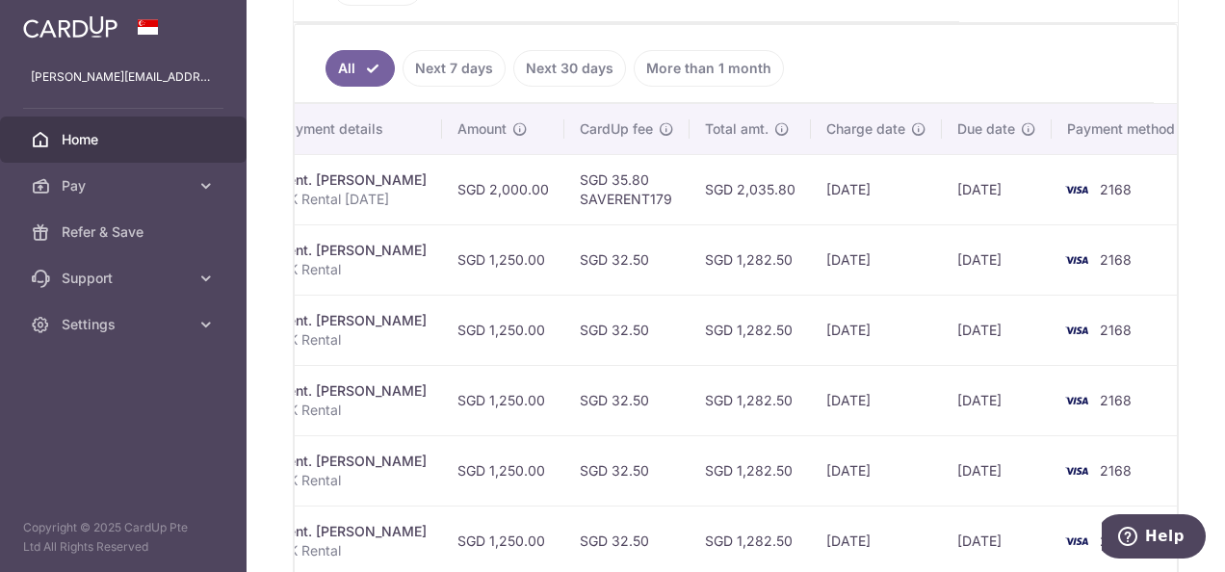
scroll to position [565, 0]
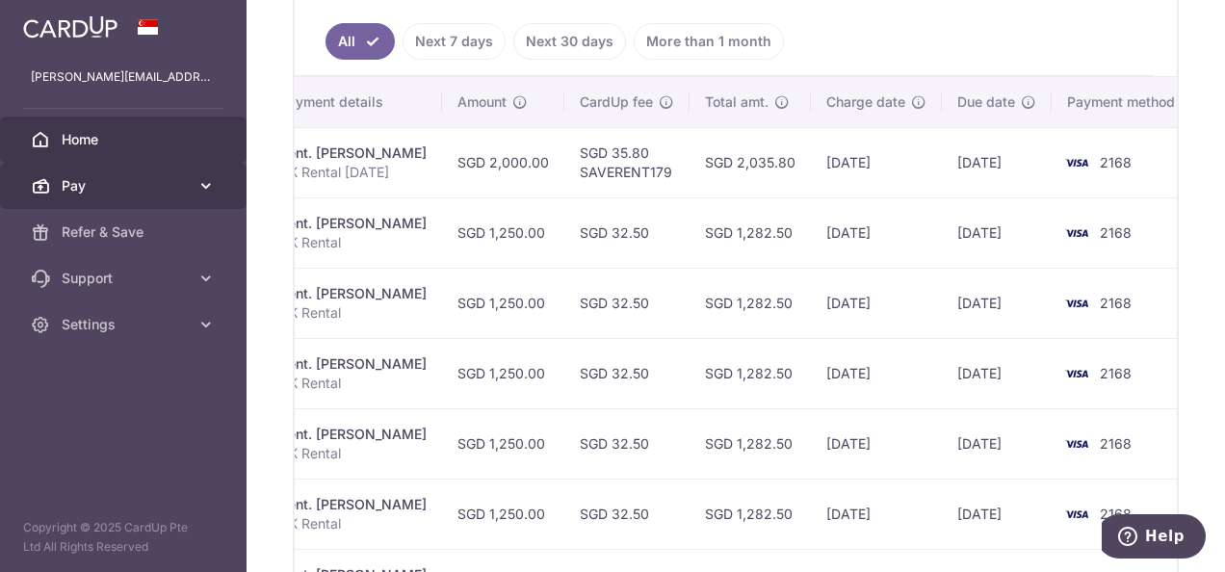
click at [163, 200] on link "Pay" at bounding box center [123, 186] width 247 height 46
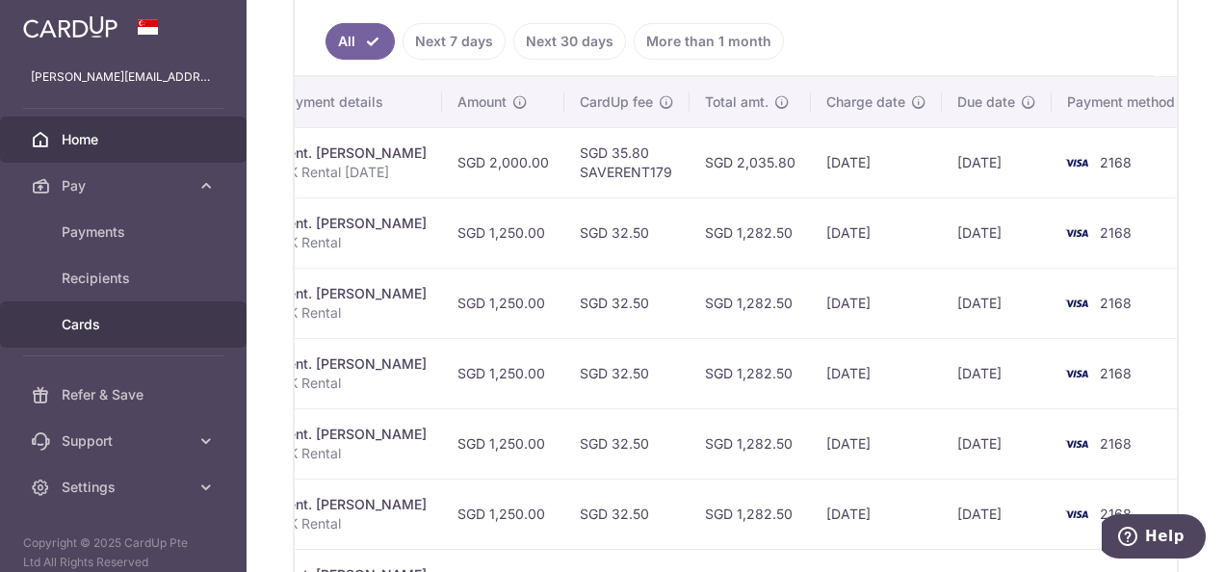
click at [166, 321] on span "Cards" at bounding box center [125, 324] width 127 height 19
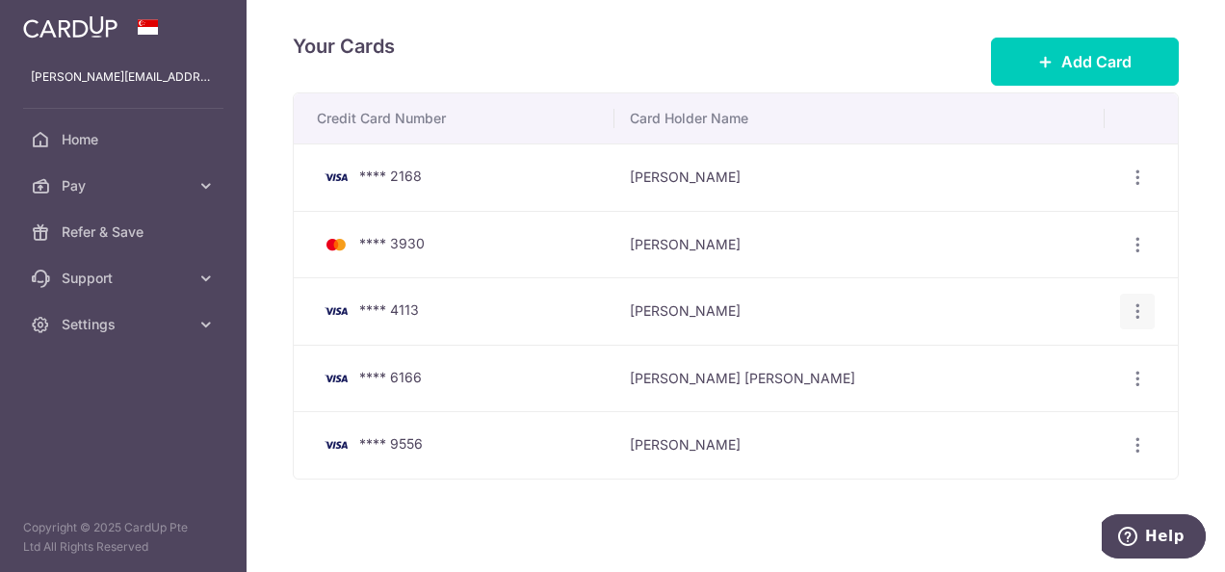
click at [1128, 188] on icon "button" at bounding box center [1138, 178] width 20 height 20
click at [1060, 400] on span "Delete" at bounding box center [1073, 411] width 131 height 23
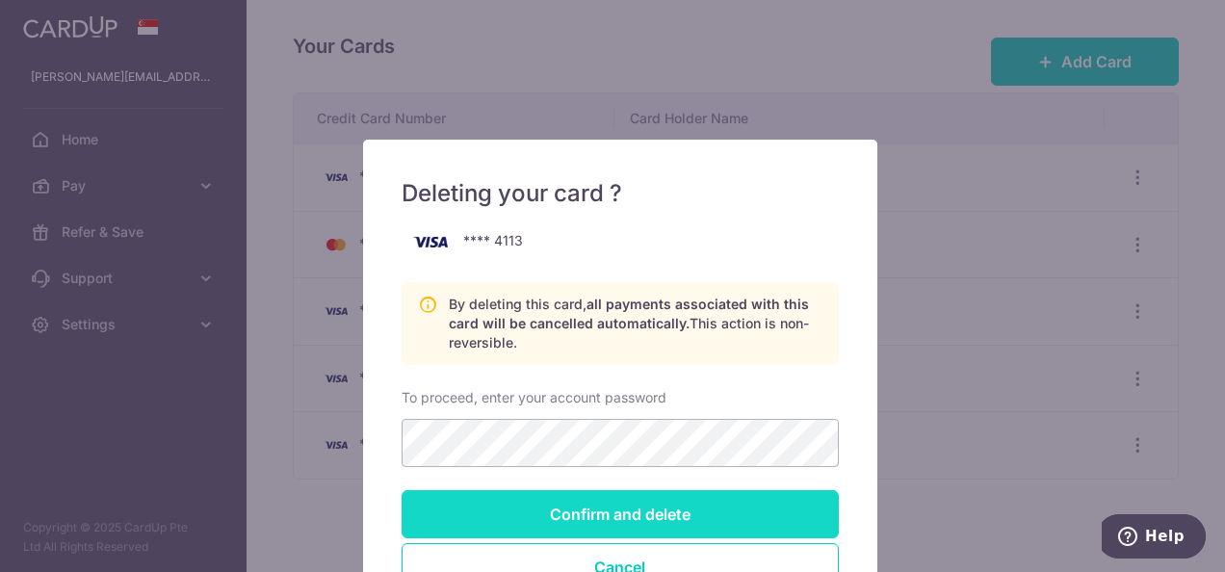
click at [704, 525] on input "Confirm and delete" at bounding box center [620, 514] width 437 height 48
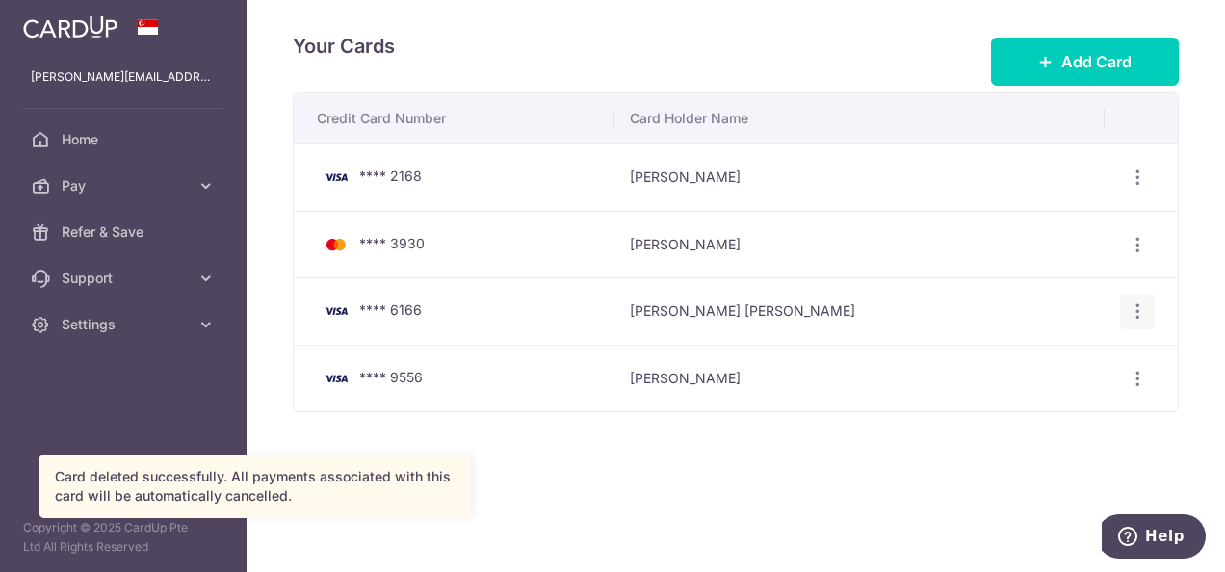
click at [1123, 323] on div "View/Edit Delete" at bounding box center [1138, 312] width 36 height 36
click at [1137, 188] on icon "button" at bounding box center [1138, 178] width 20 height 20
click at [1040, 391] on link "Delete" at bounding box center [1054, 411] width 200 height 46
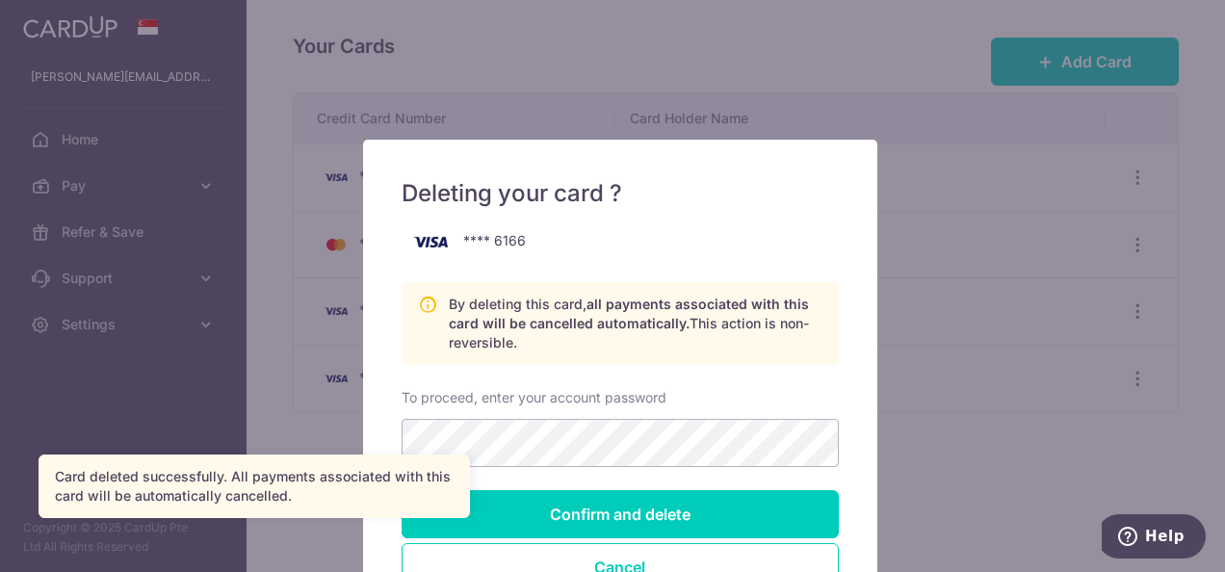
click at [671, 540] on div "Confirm and delete Cancel" at bounding box center [620, 540] width 437 height 101
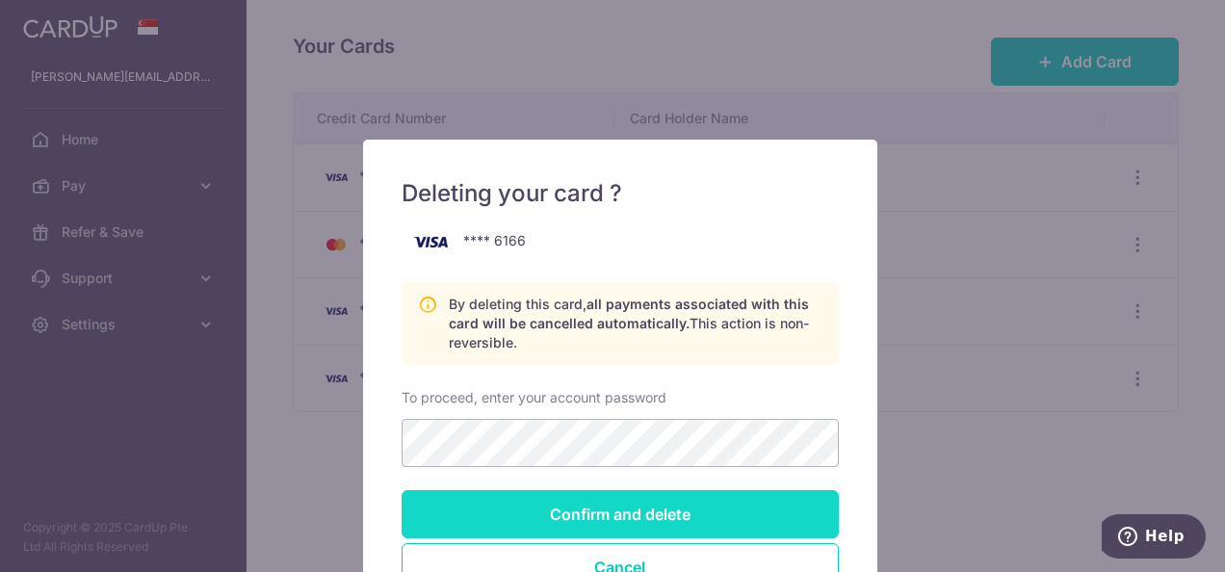
click at [679, 524] on input "Confirm and delete" at bounding box center [620, 514] width 437 height 48
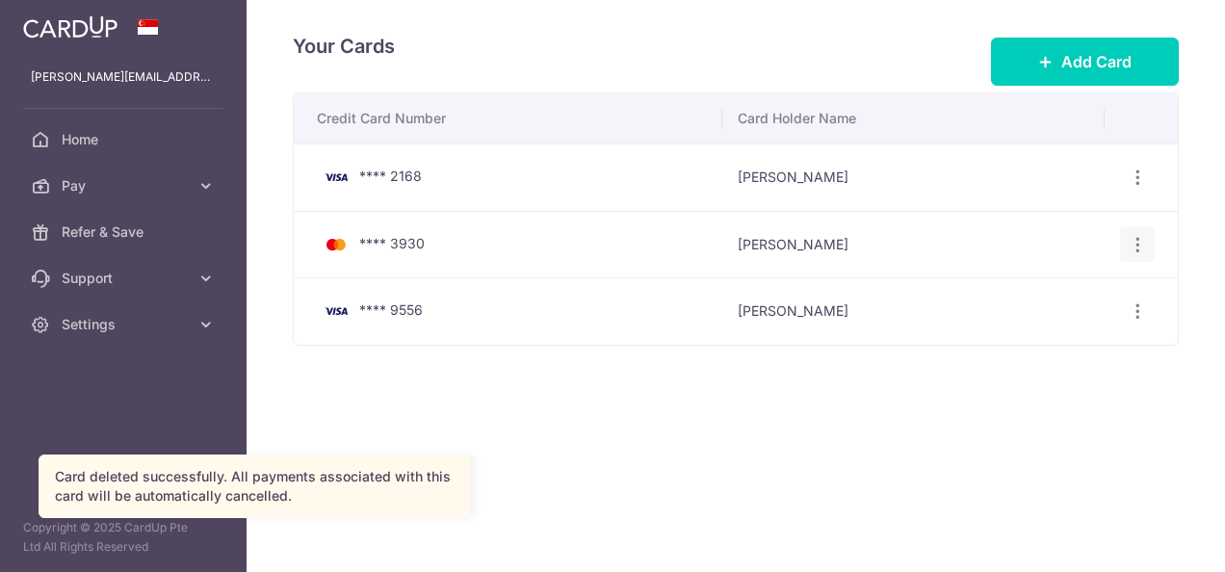
click at [1142, 188] on icon "button" at bounding box center [1138, 178] width 20 height 20
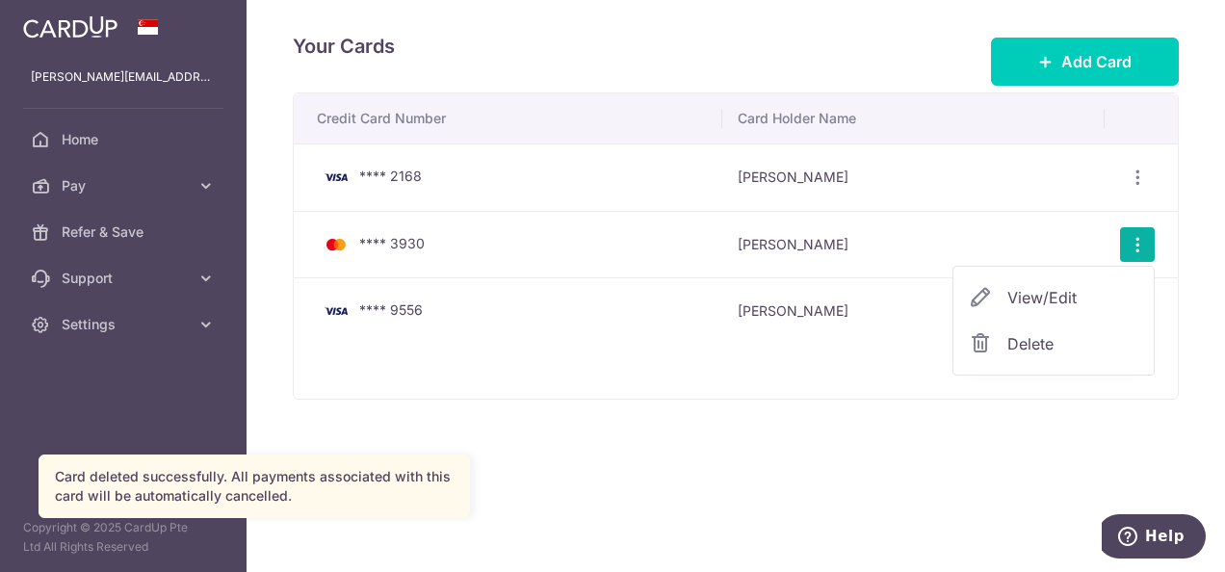
click at [1050, 355] on link "Delete" at bounding box center [1054, 344] width 200 height 46
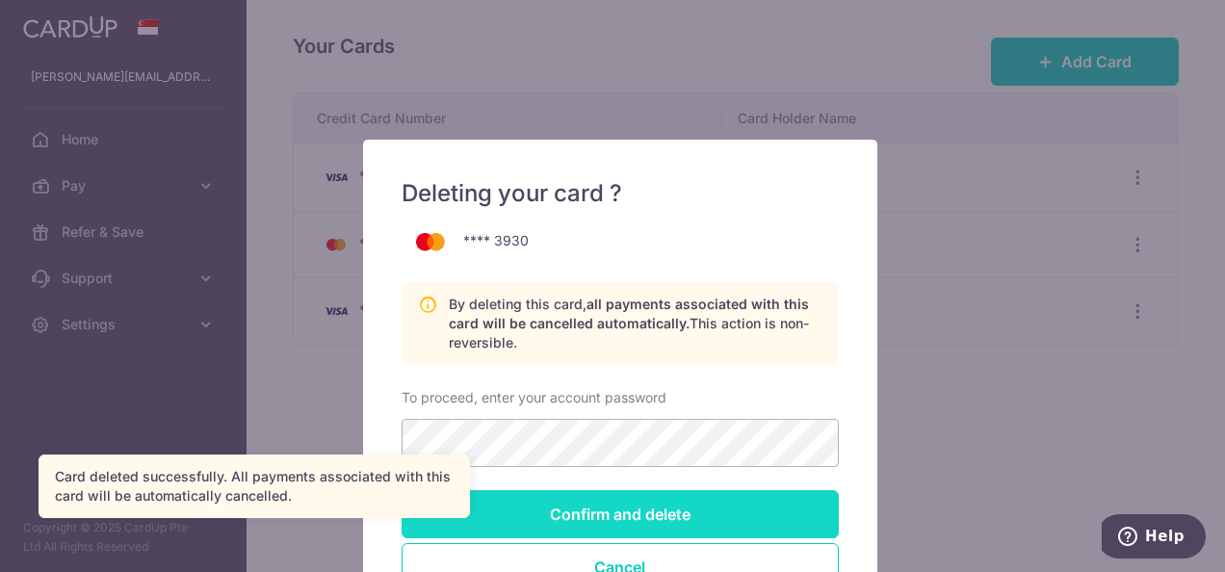
click at [605, 519] on input "Confirm and delete" at bounding box center [620, 514] width 437 height 48
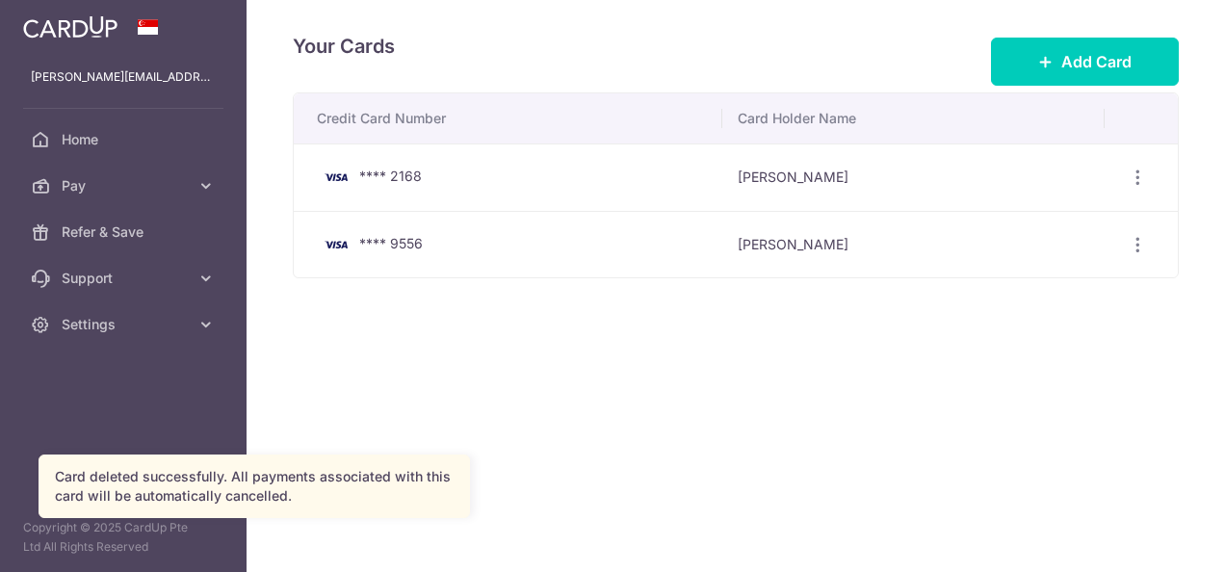
click at [102, 154] on link "Home" at bounding box center [123, 140] width 247 height 46
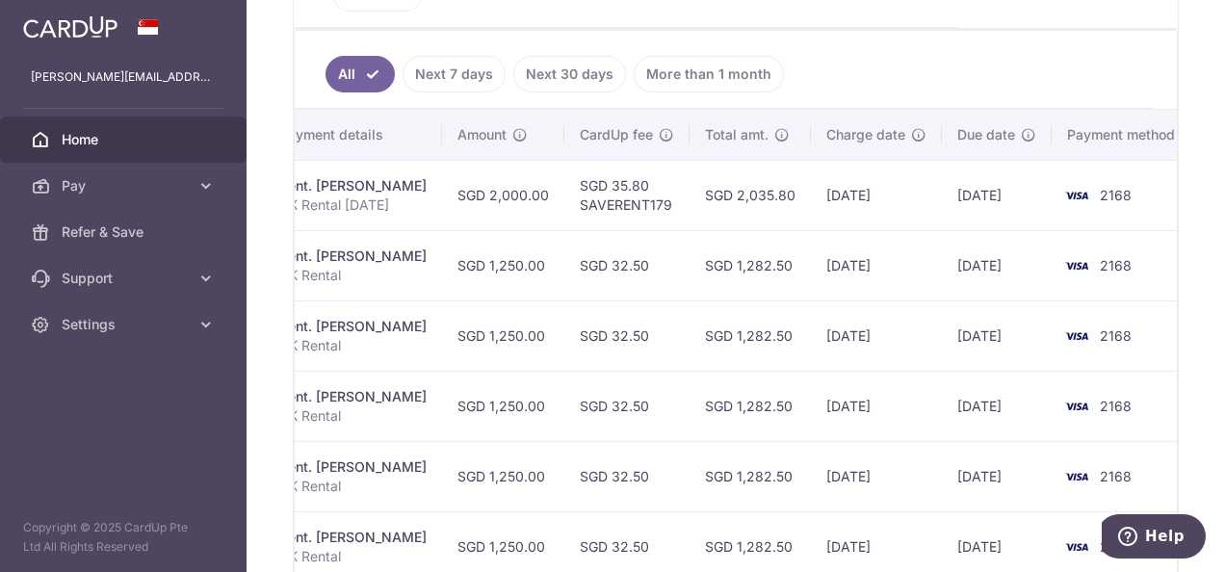
scroll to position [468, 0]
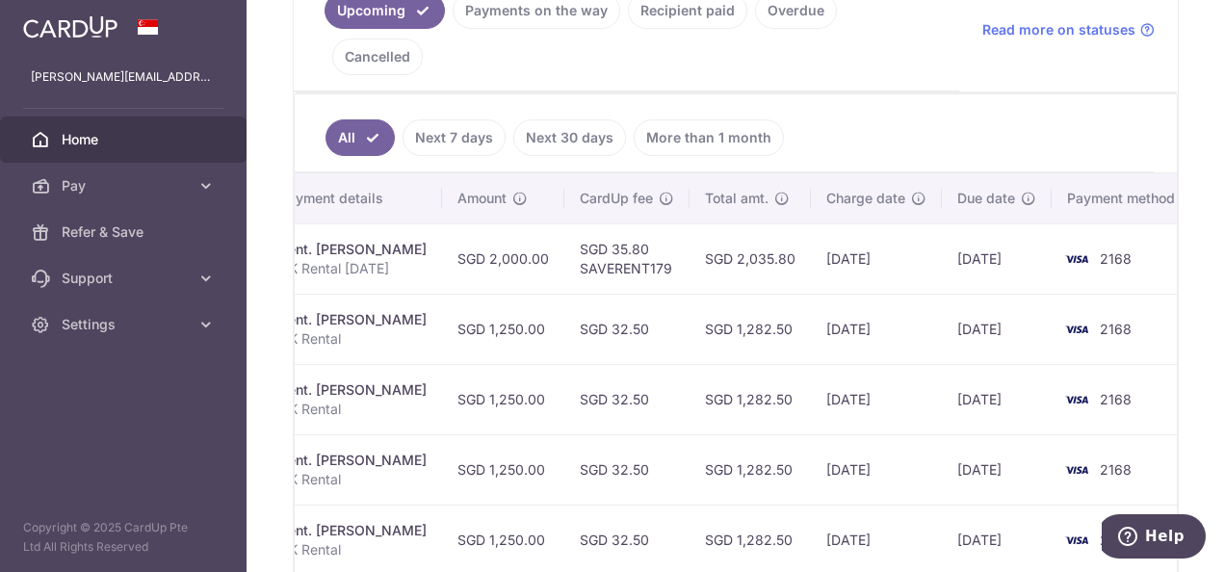
drag, startPoint x: 603, startPoint y: 272, endPoint x: 521, endPoint y: 274, distance: 81.9
click at [521, 294] on tr "Update payment Cancel payment Scheduled for charge txn_9b76108195a Rent. [PERSO…" at bounding box center [536, 329] width 1326 height 70
drag, startPoint x: 521, startPoint y: 274, endPoint x: 867, endPoint y: 281, distance: 346.0
click at [867, 294] on td "[DATE]" at bounding box center [876, 329] width 131 height 70
drag, startPoint x: 882, startPoint y: 251, endPoint x: 524, endPoint y: 244, distance: 357.5
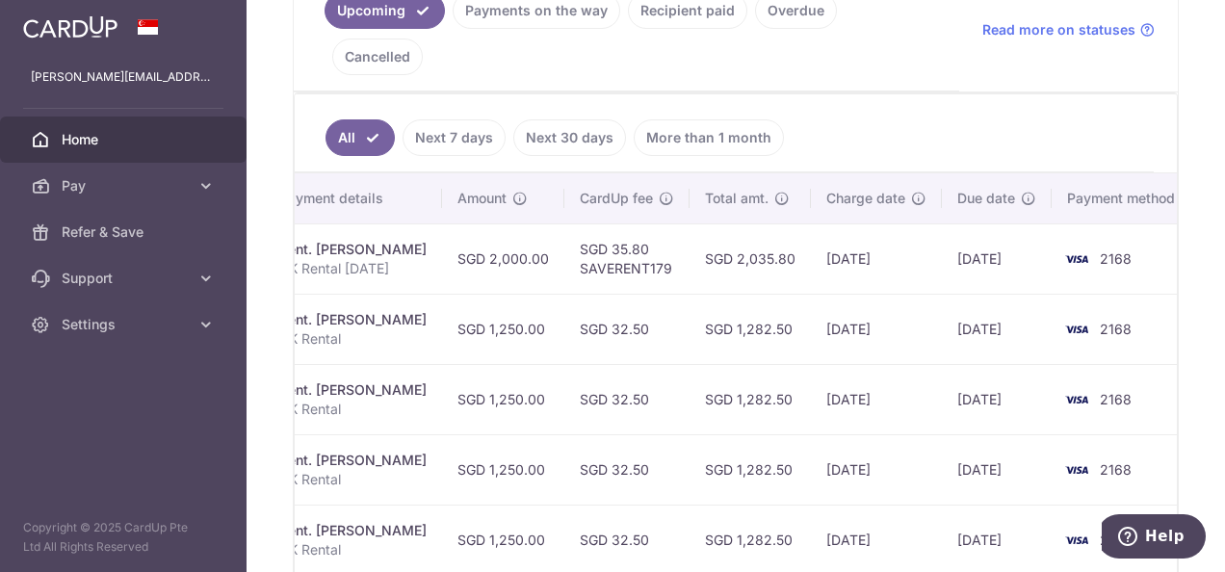
click at [524, 294] on tr "Update payment Cancel payment Scheduled for charge txn_9b76108195a Rent. [PERSO…" at bounding box center [536, 329] width 1326 height 70
drag, startPoint x: 524, startPoint y: 244, endPoint x: 865, endPoint y: 264, distance: 341.6
click at [865, 294] on td "[DATE]" at bounding box center [876, 329] width 131 height 70
click at [973, 241] on td "[DATE]" at bounding box center [997, 259] width 110 height 70
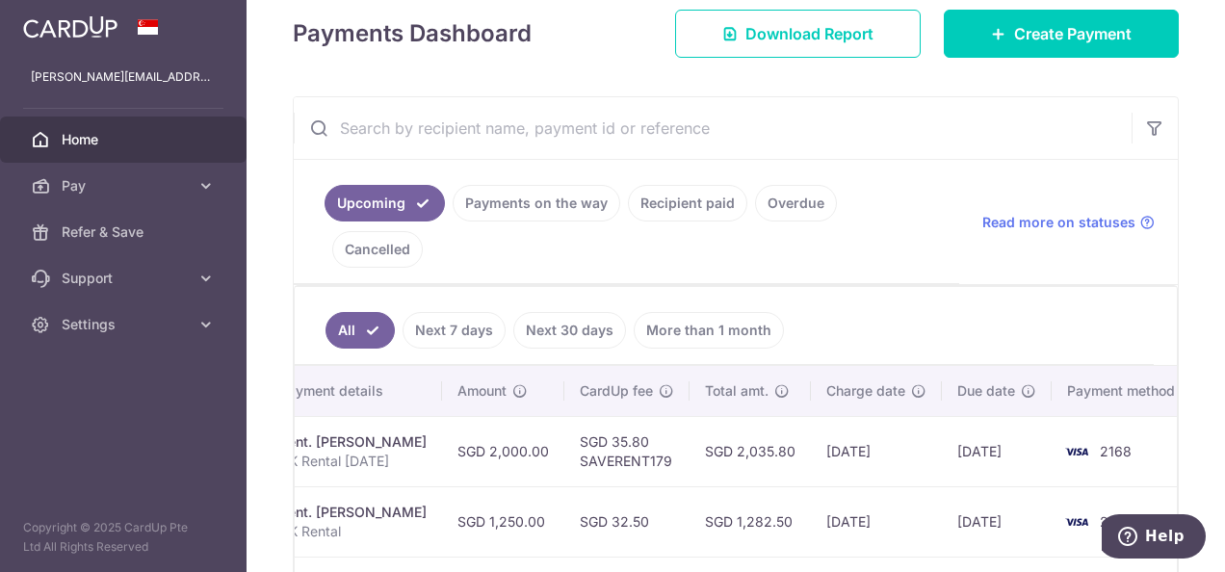
click at [534, 208] on link "Payments on the way" at bounding box center [537, 203] width 168 height 37
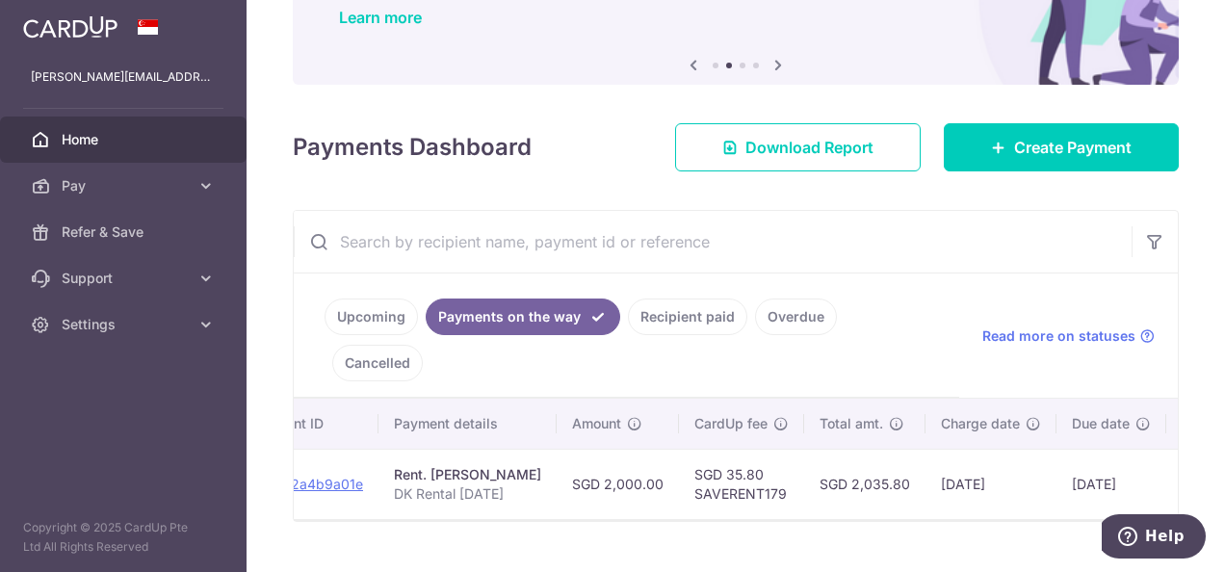
scroll to position [0, 393]
